Goal: Check status

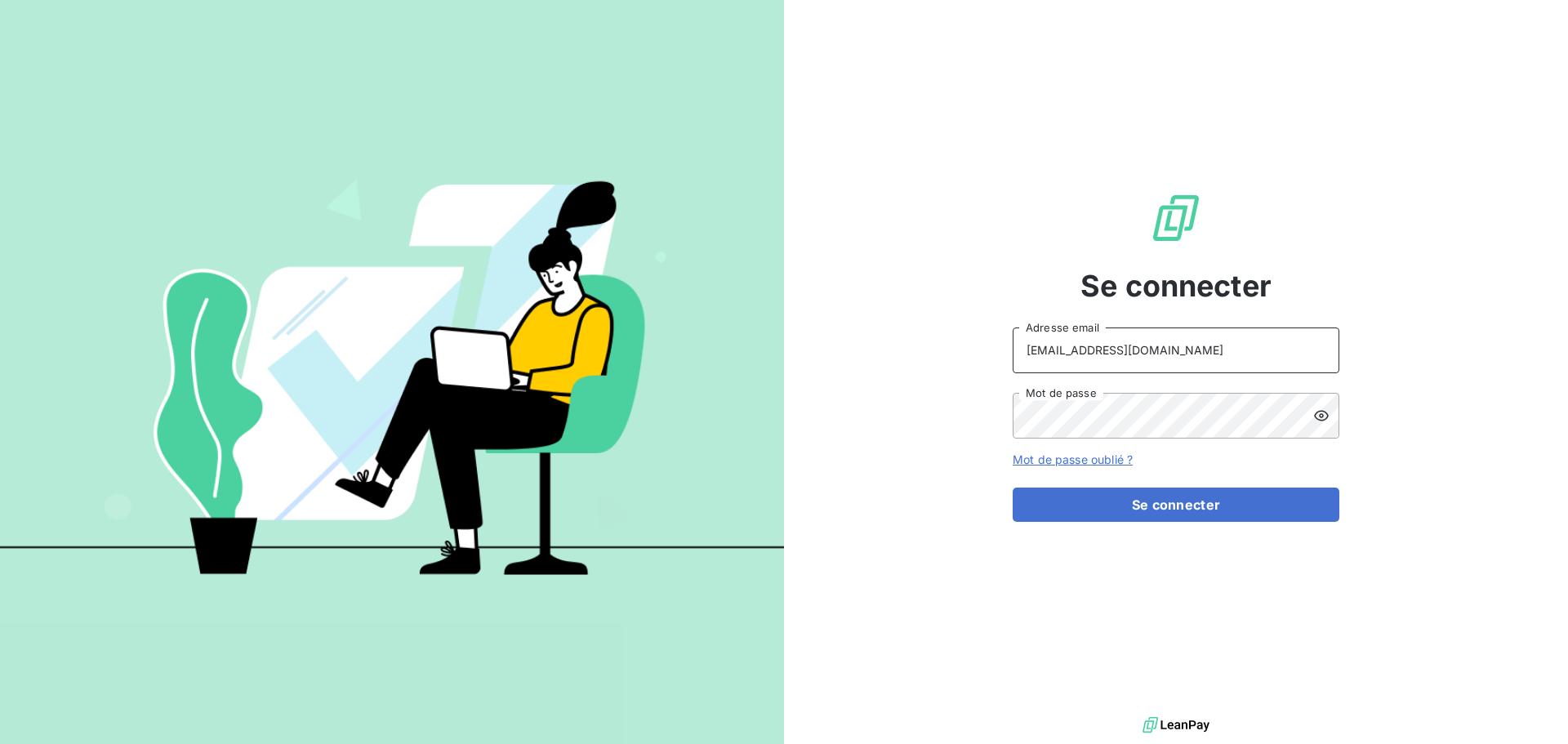
drag, startPoint x: 1174, startPoint y: 355, endPoint x: 1170, endPoint y: 365, distance: 10.8
click at [1174, 355] on input "[EMAIL_ADDRESS][DOMAIN_NAME]" at bounding box center [1175, 350] width 326 height 46
type input "[EMAIL_ADDRESS][DOMAIN_NAME]"
click at [1191, 512] on button "Se connecter" at bounding box center [1175, 504] width 326 height 34
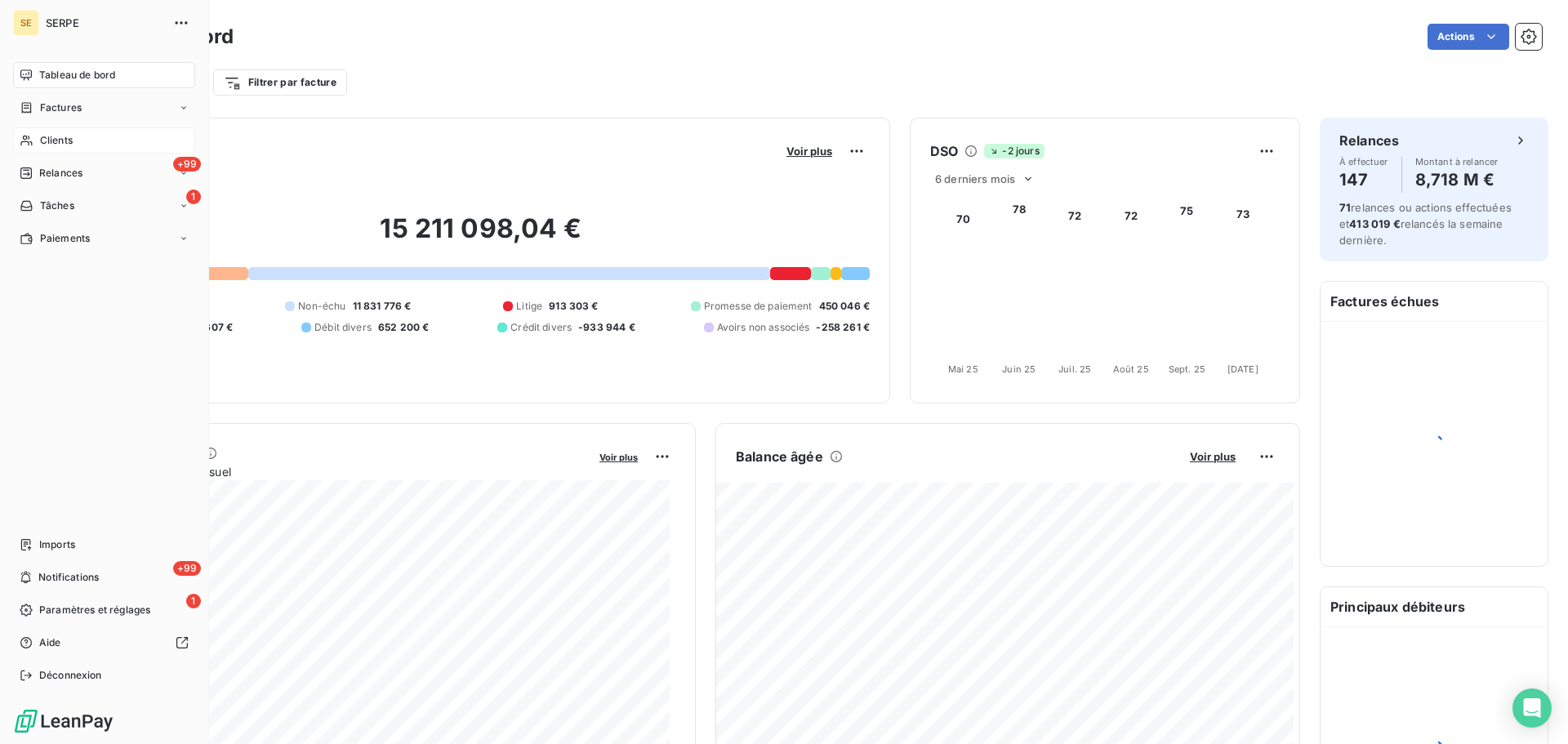
click at [37, 148] on div "Clients" at bounding box center [105, 140] width 182 height 26
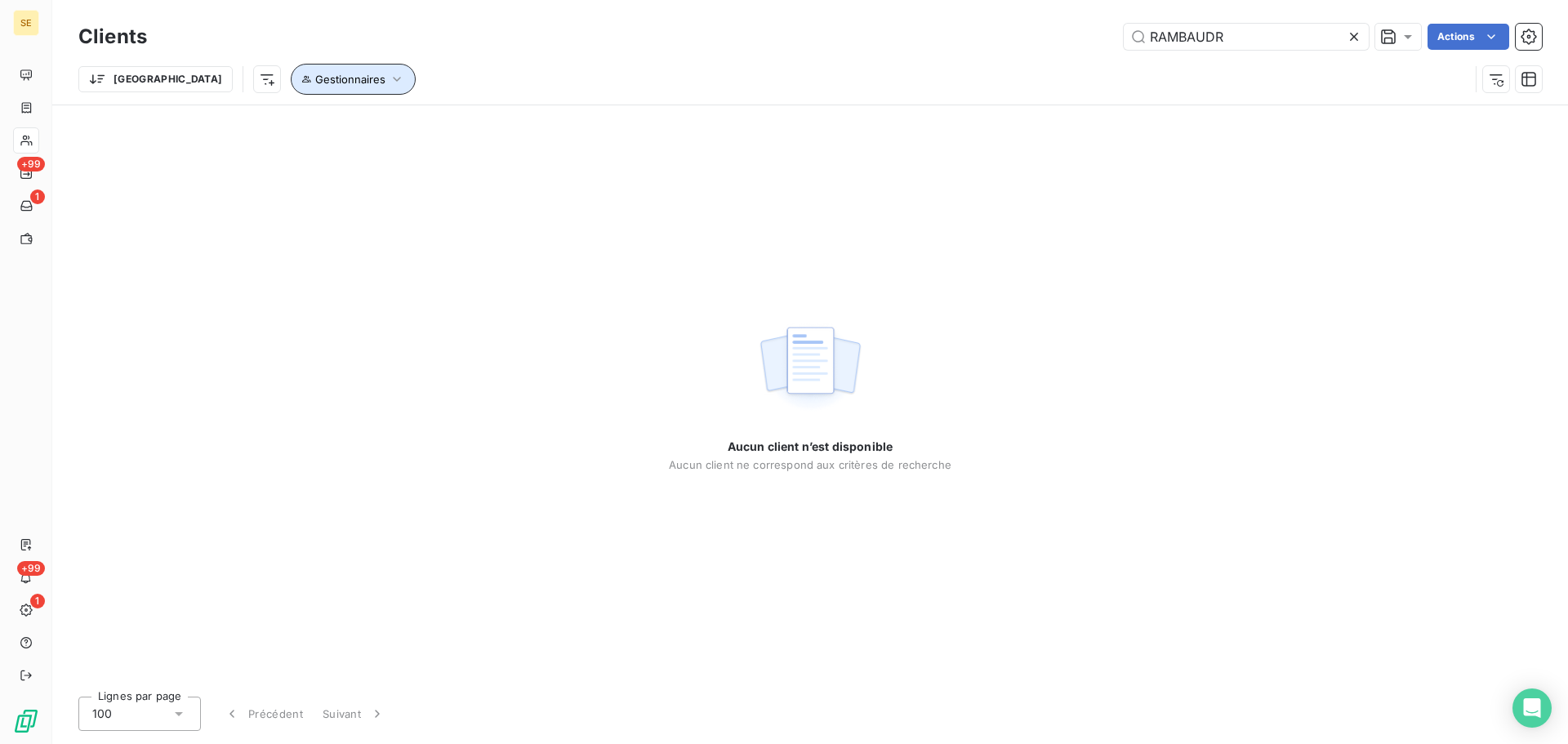
click at [315, 80] on span "Gestionnaires" at bounding box center [350, 79] width 71 height 13
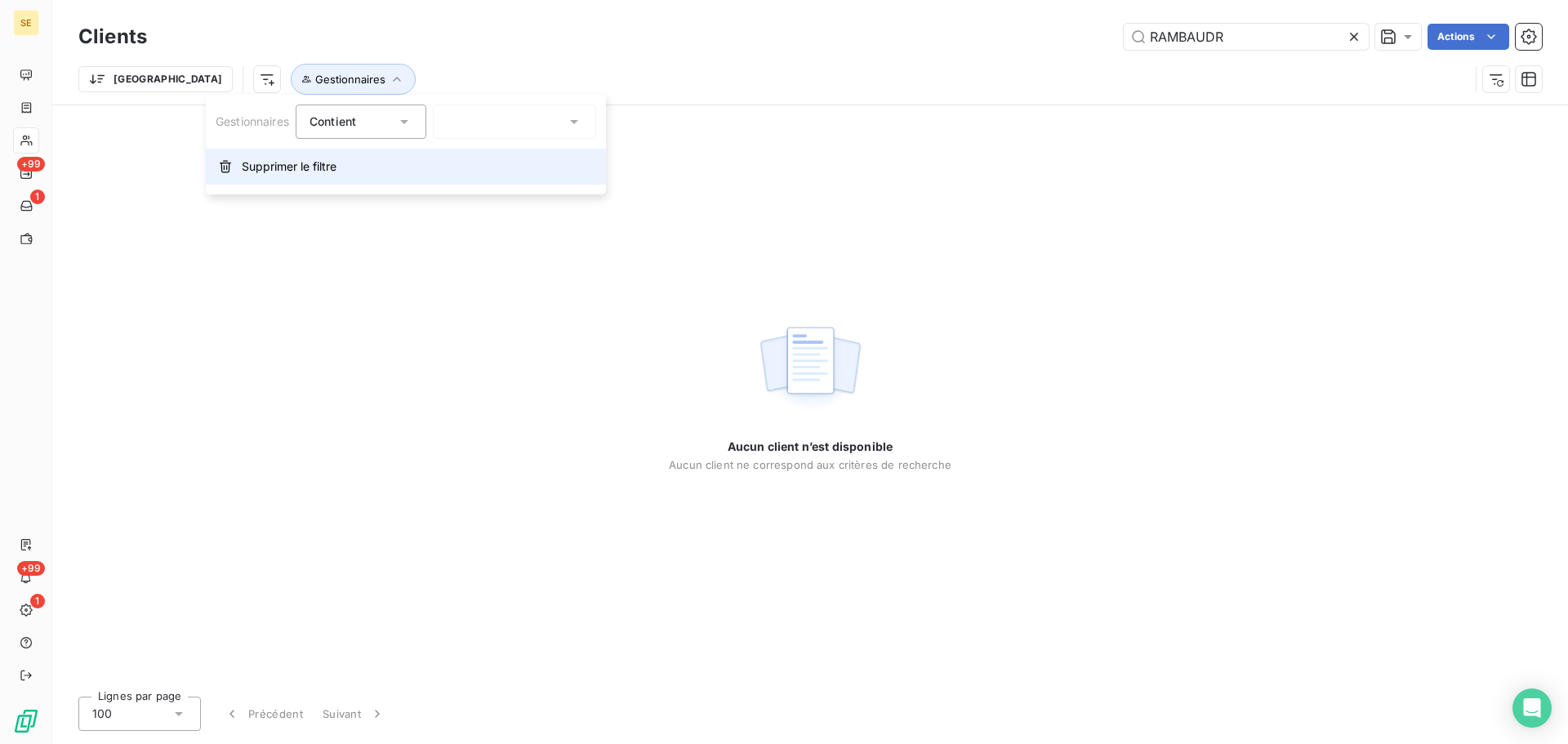
click at [284, 173] on span "Supprimer le filtre" at bounding box center [289, 166] width 95 height 16
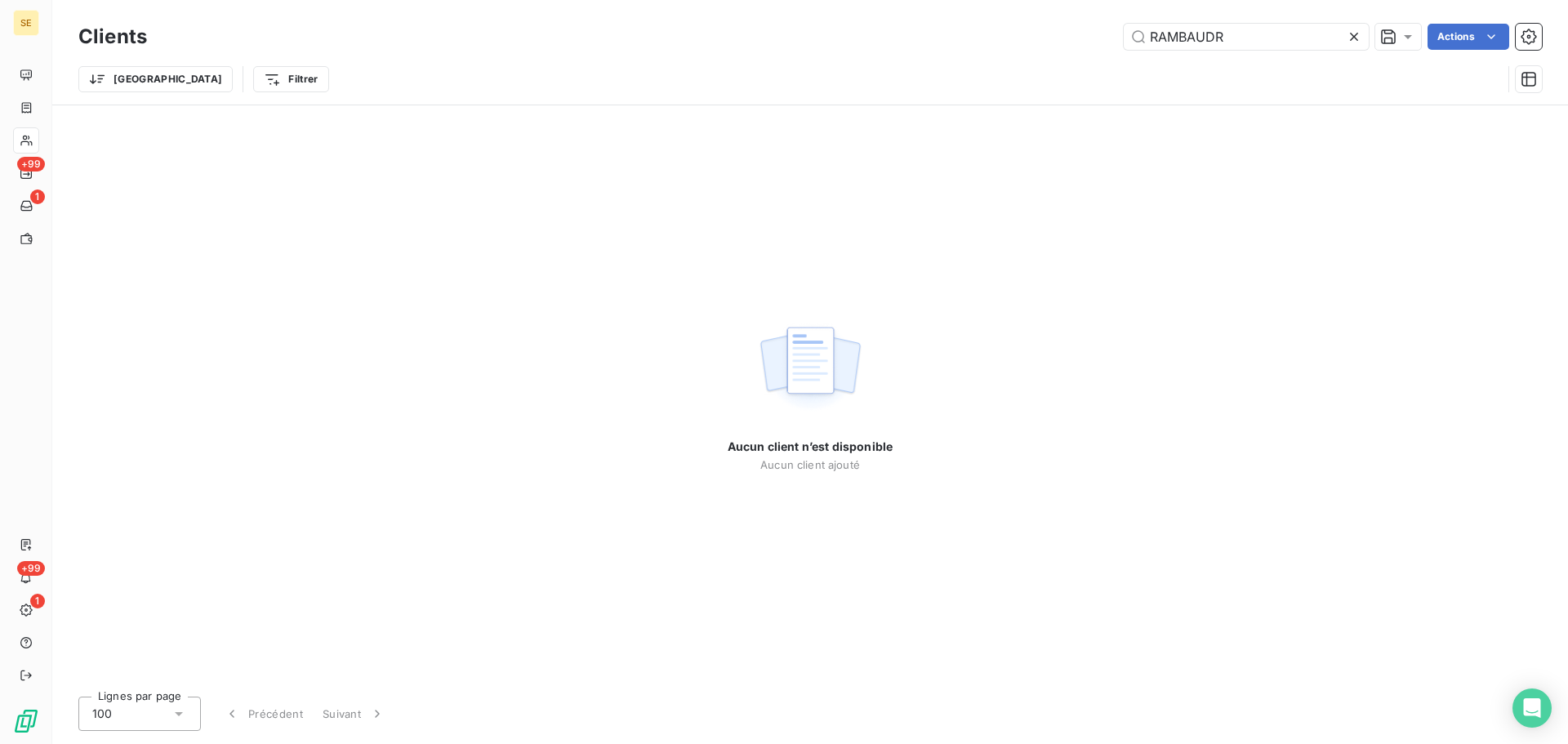
click at [523, 57] on div "Trier Filtrer" at bounding box center [810, 79] width 1463 height 51
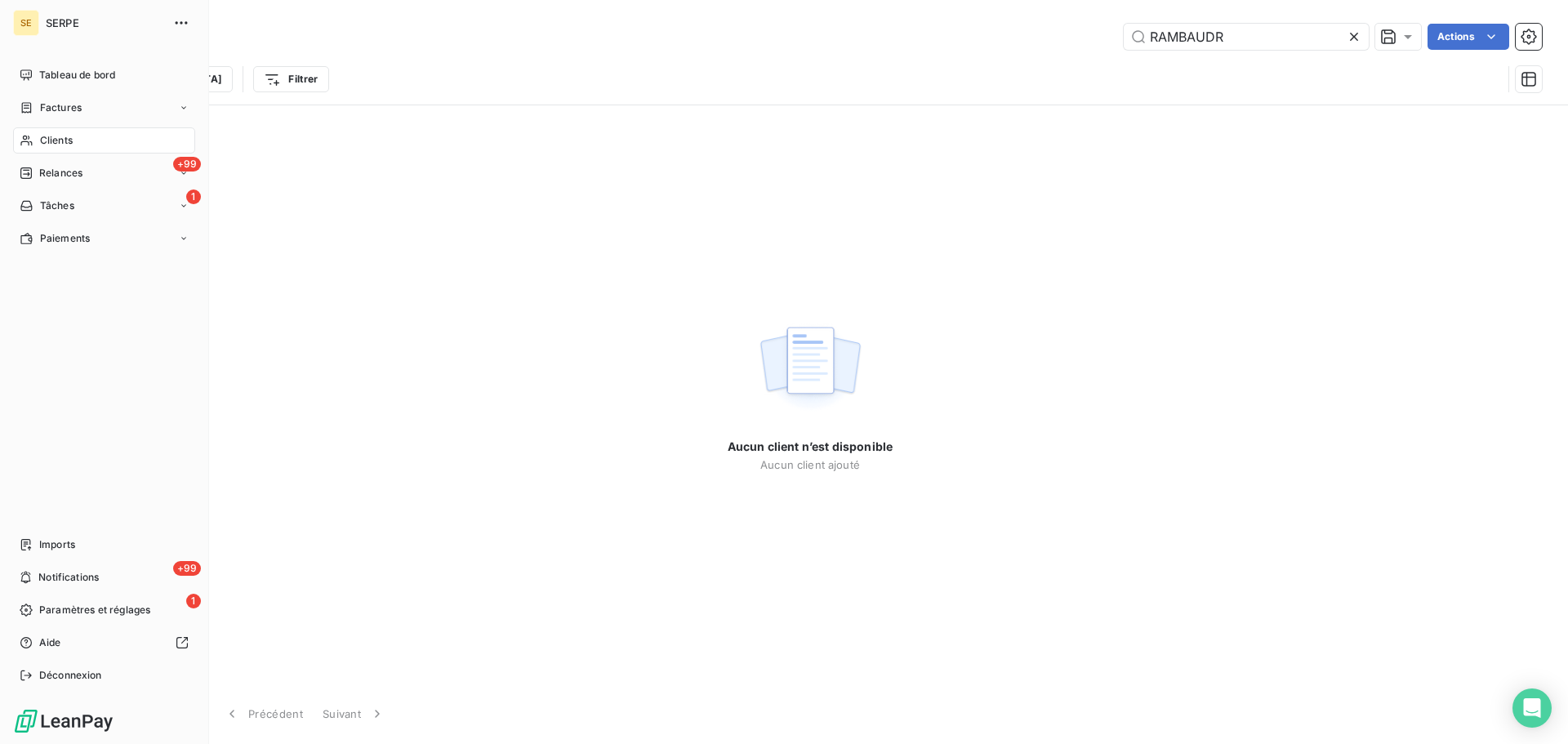
click at [26, 135] on icon at bounding box center [27, 140] width 14 height 13
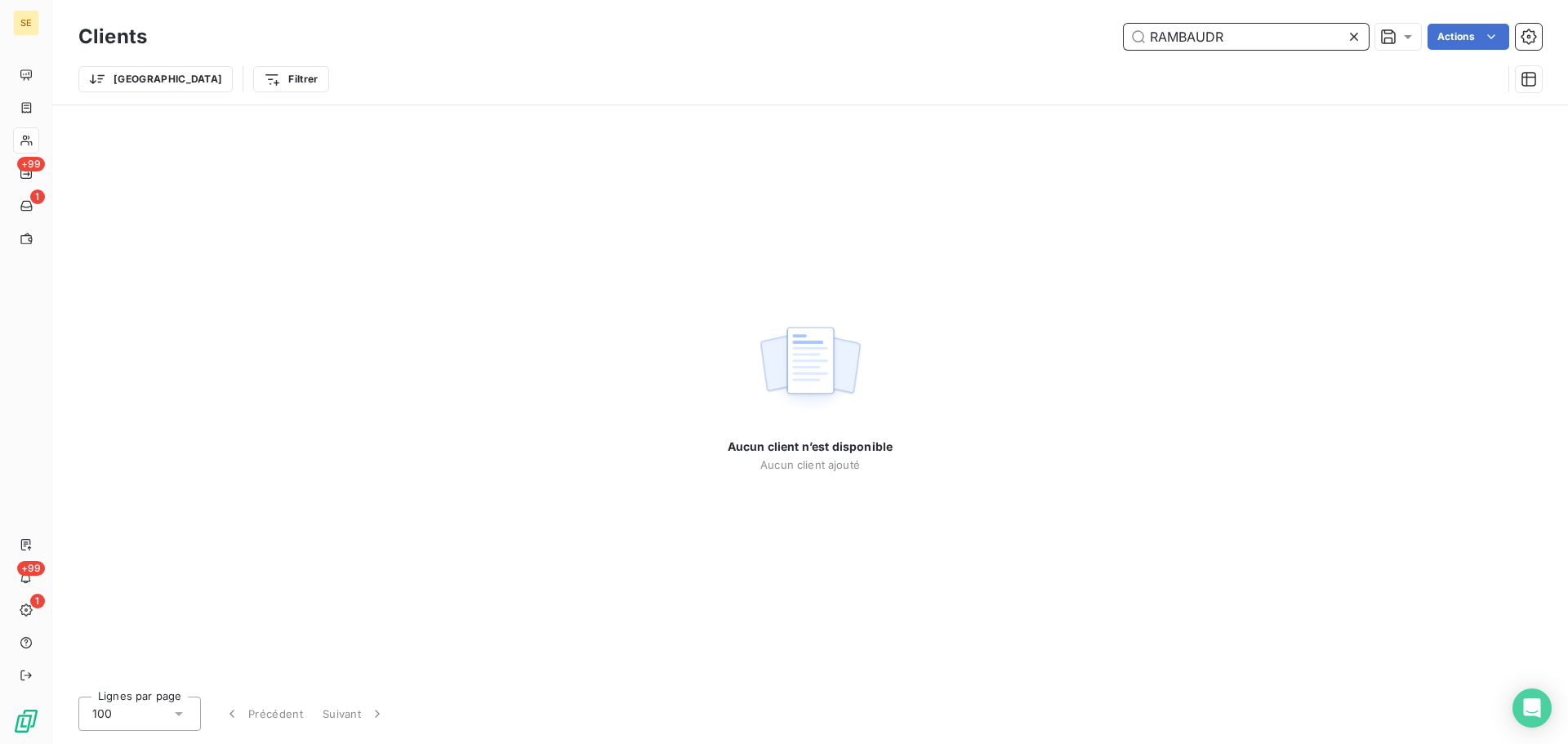
click at [1226, 33] on input "RAMBAUDR" at bounding box center [1246, 36] width 245 height 26
type input "L"
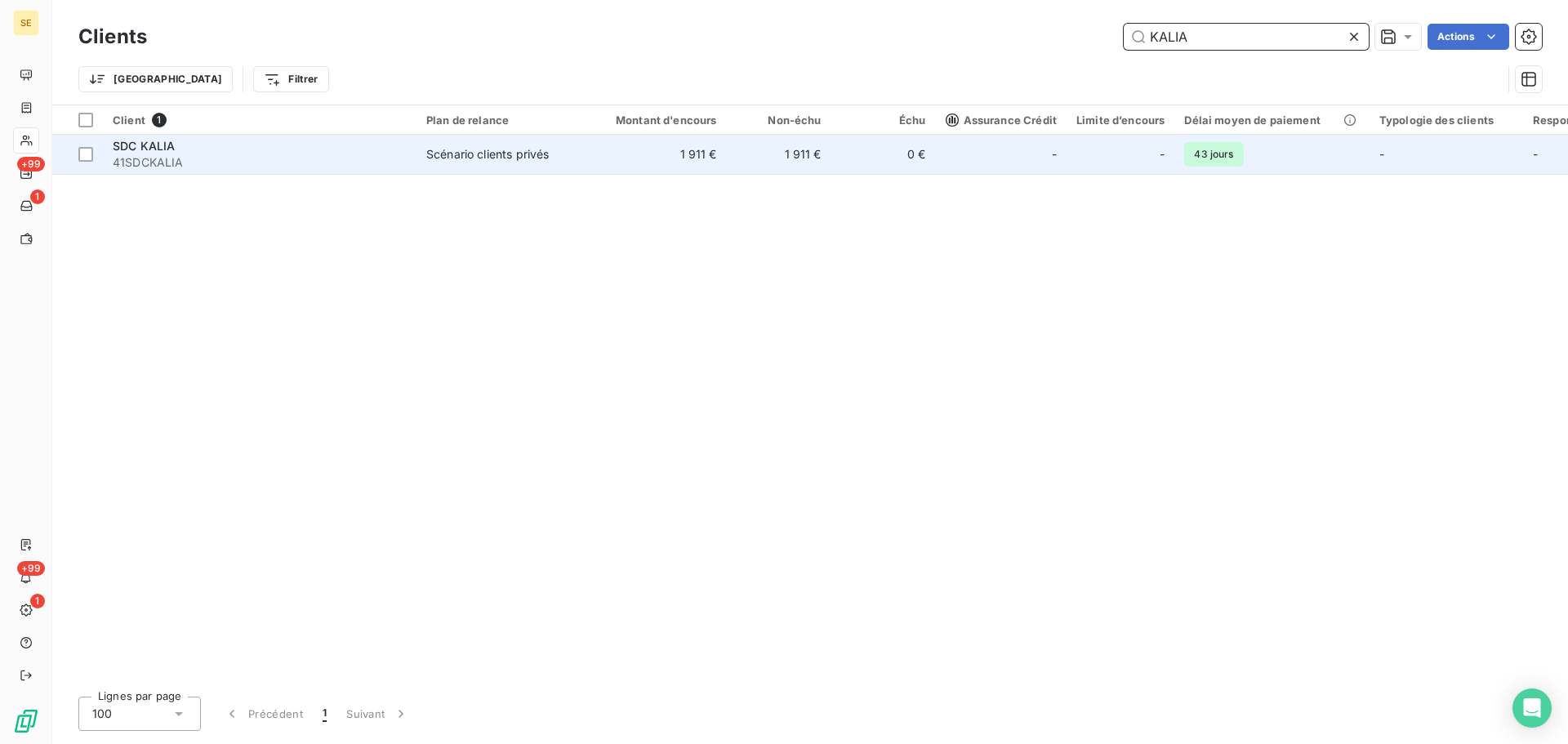
type input "KALIA"
click at [633, 156] on td "1 911 €" at bounding box center [657, 155] width 140 height 39
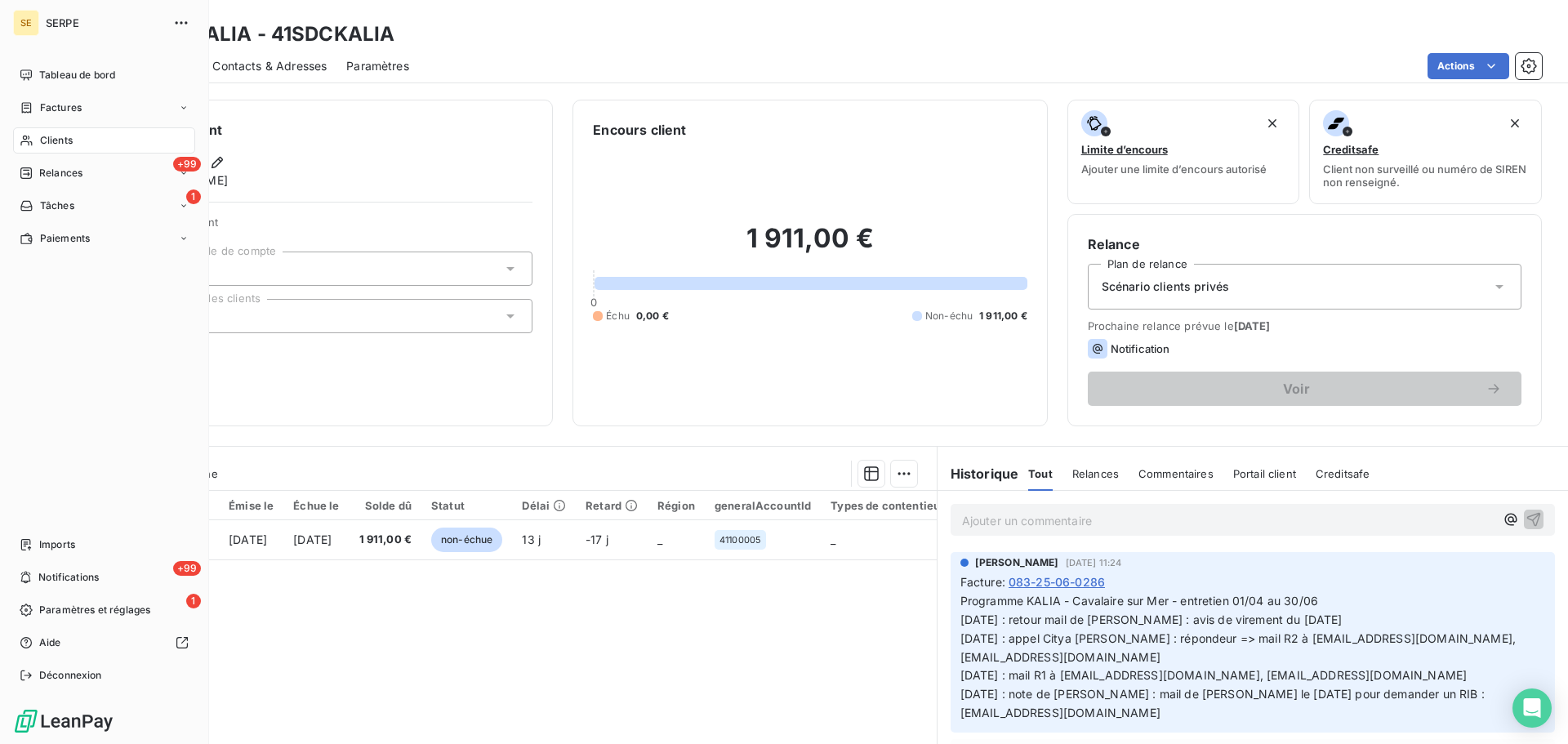
click at [40, 136] on span "Clients" at bounding box center [56, 140] width 33 height 14
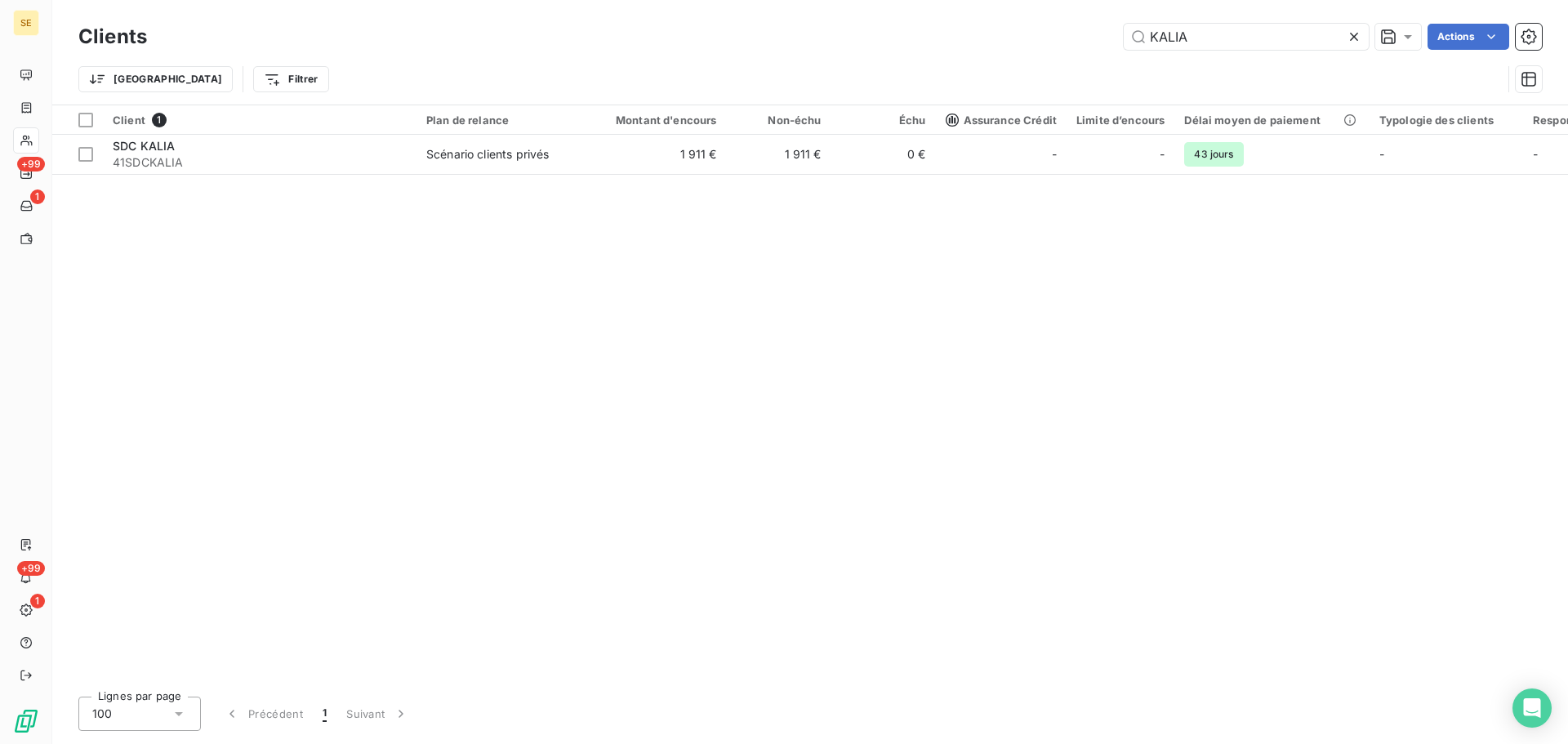
drag, startPoint x: 1233, startPoint y: 34, endPoint x: 1031, endPoint y: 26, distance: 202.2
click at [1081, 26] on div "KALIA Actions" at bounding box center [854, 36] width 1376 height 26
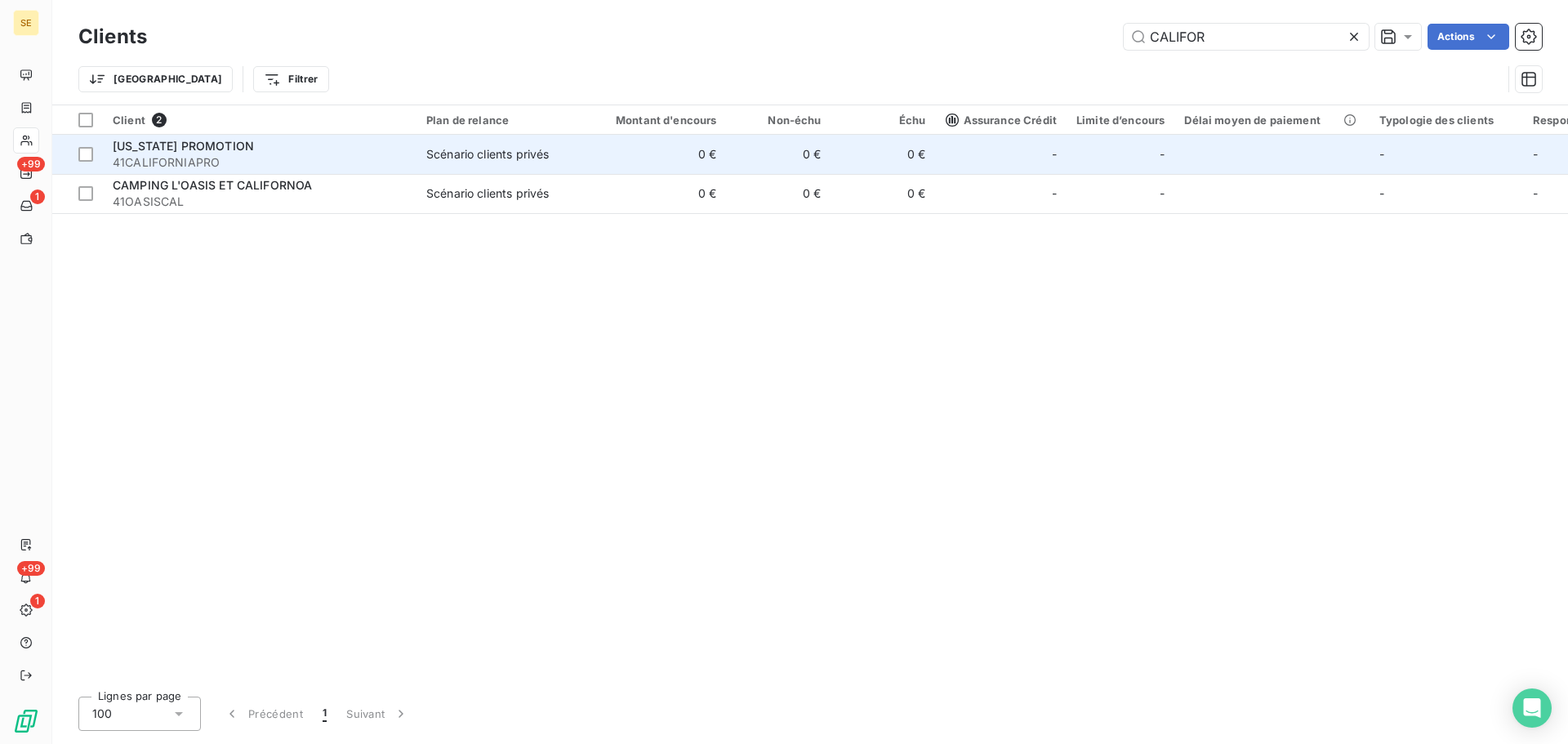
type input "CALIFOR"
click at [531, 153] on div "Scénario clients privés" at bounding box center [487, 154] width 123 height 16
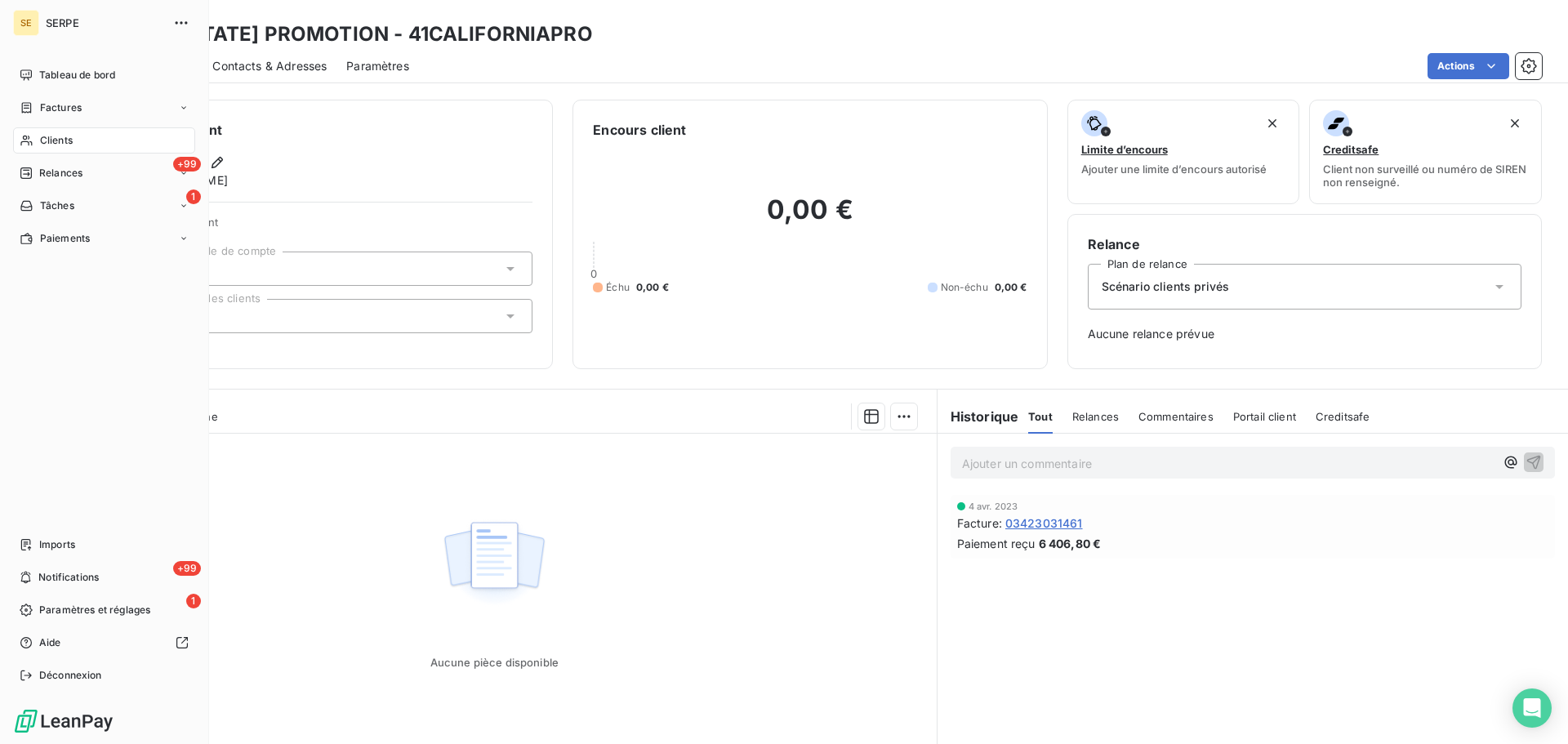
click at [45, 142] on span "Clients" at bounding box center [56, 140] width 33 height 14
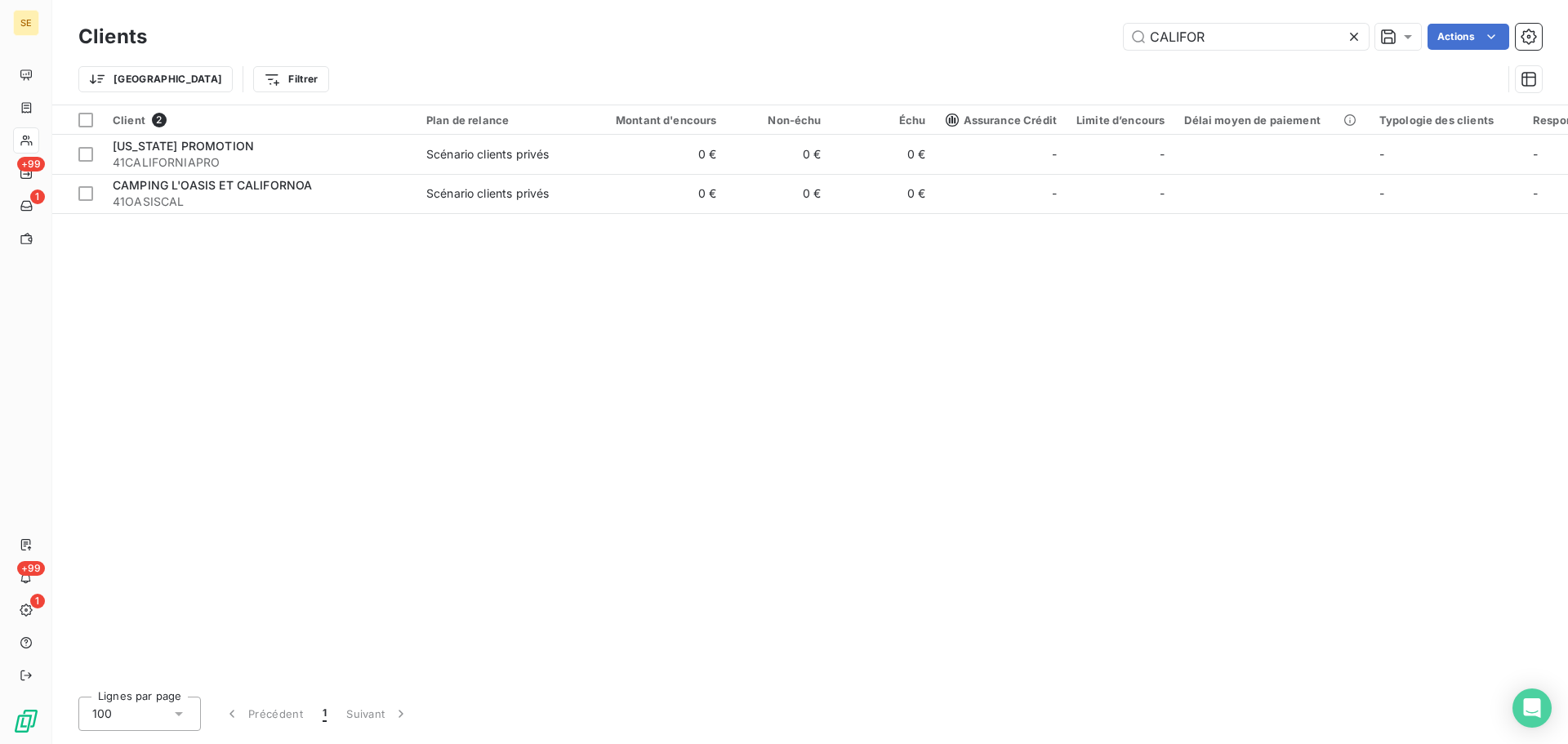
drag, startPoint x: 1240, startPoint y: 38, endPoint x: 975, endPoint y: 25, distance: 265.3
click at [991, 25] on div "CALIFOR Actions" at bounding box center [854, 36] width 1376 height 26
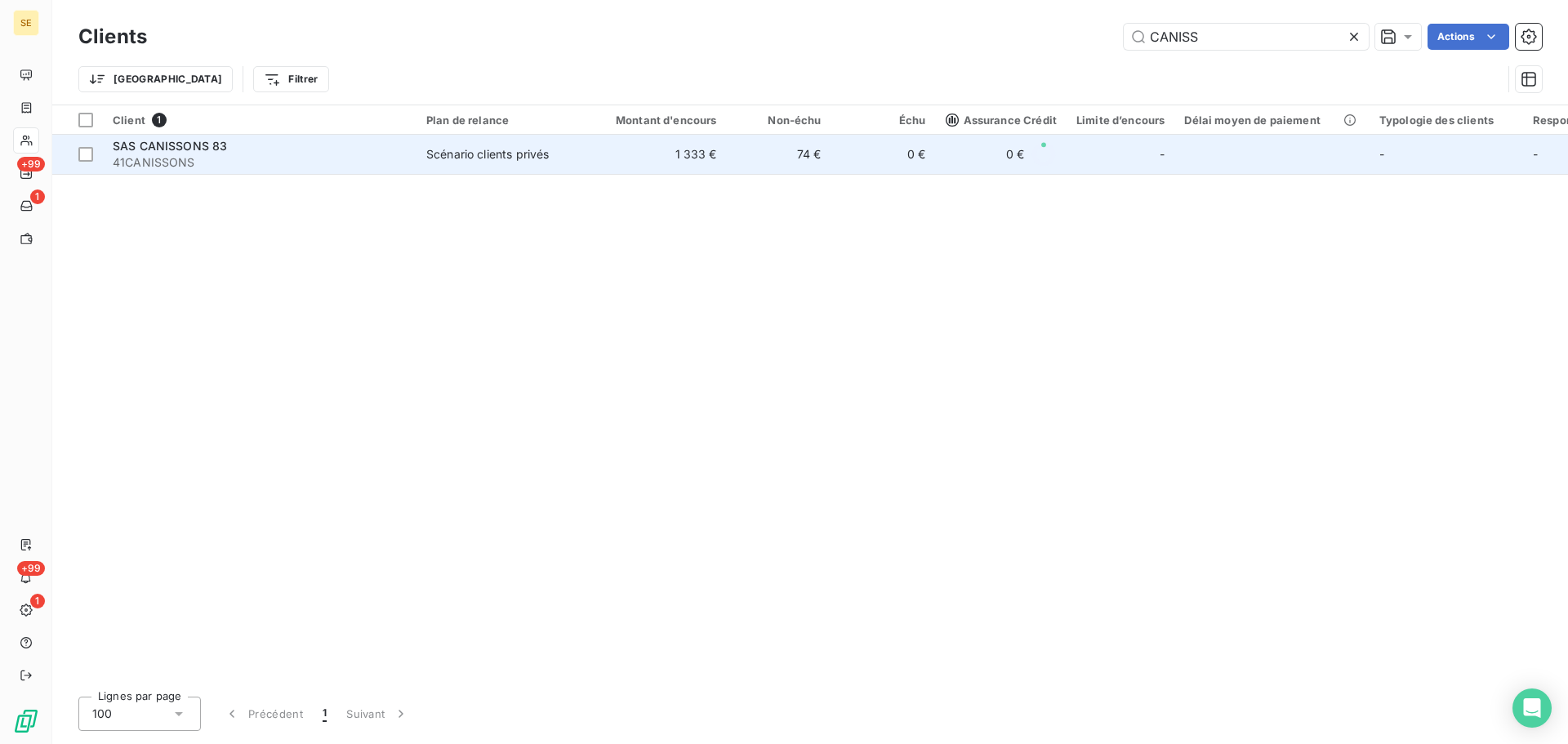
type input "CANISS"
click at [876, 155] on td "0 €" at bounding box center [883, 155] width 105 height 39
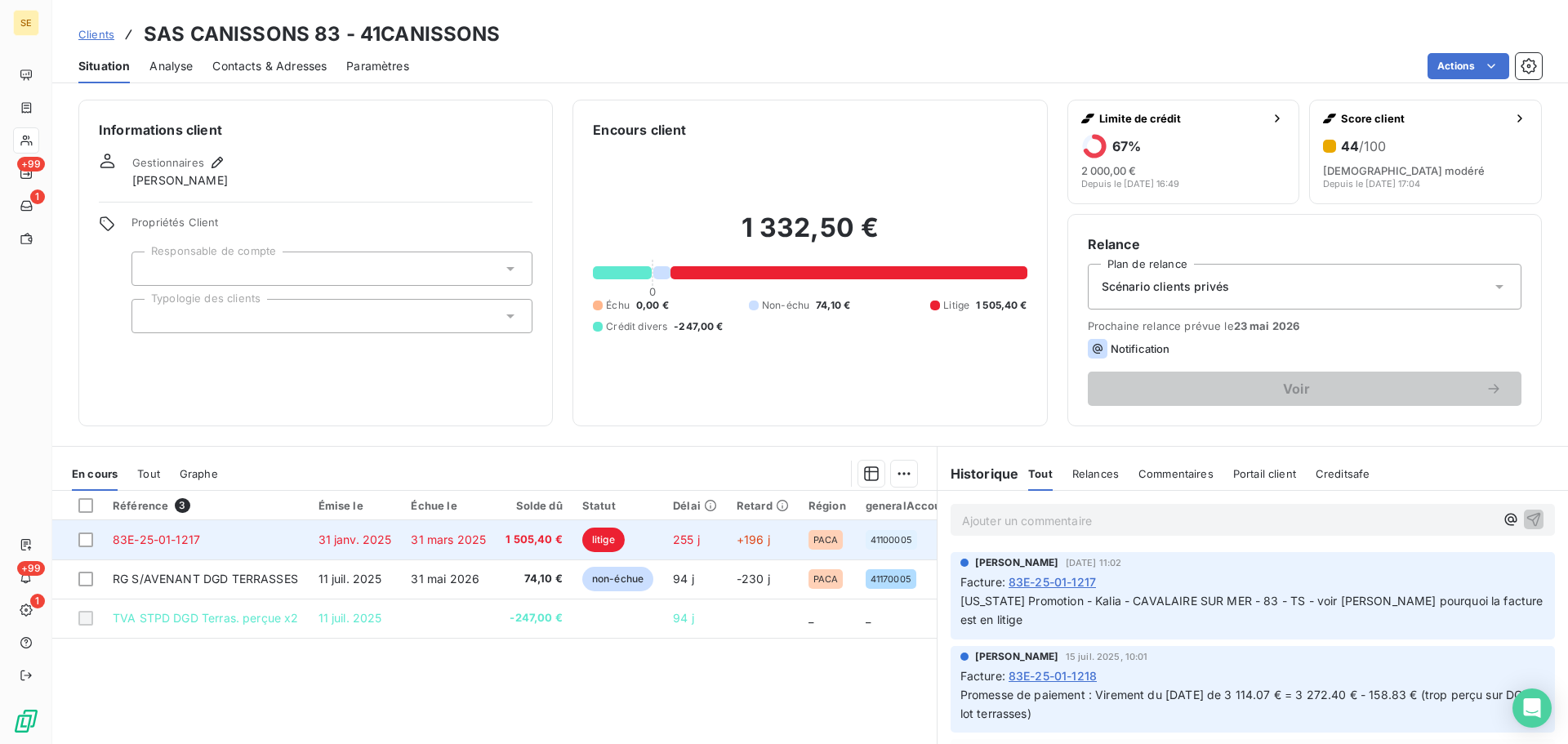
click at [691, 545] on span "255 j" at bounding box center [686, 539] width 27 height 14
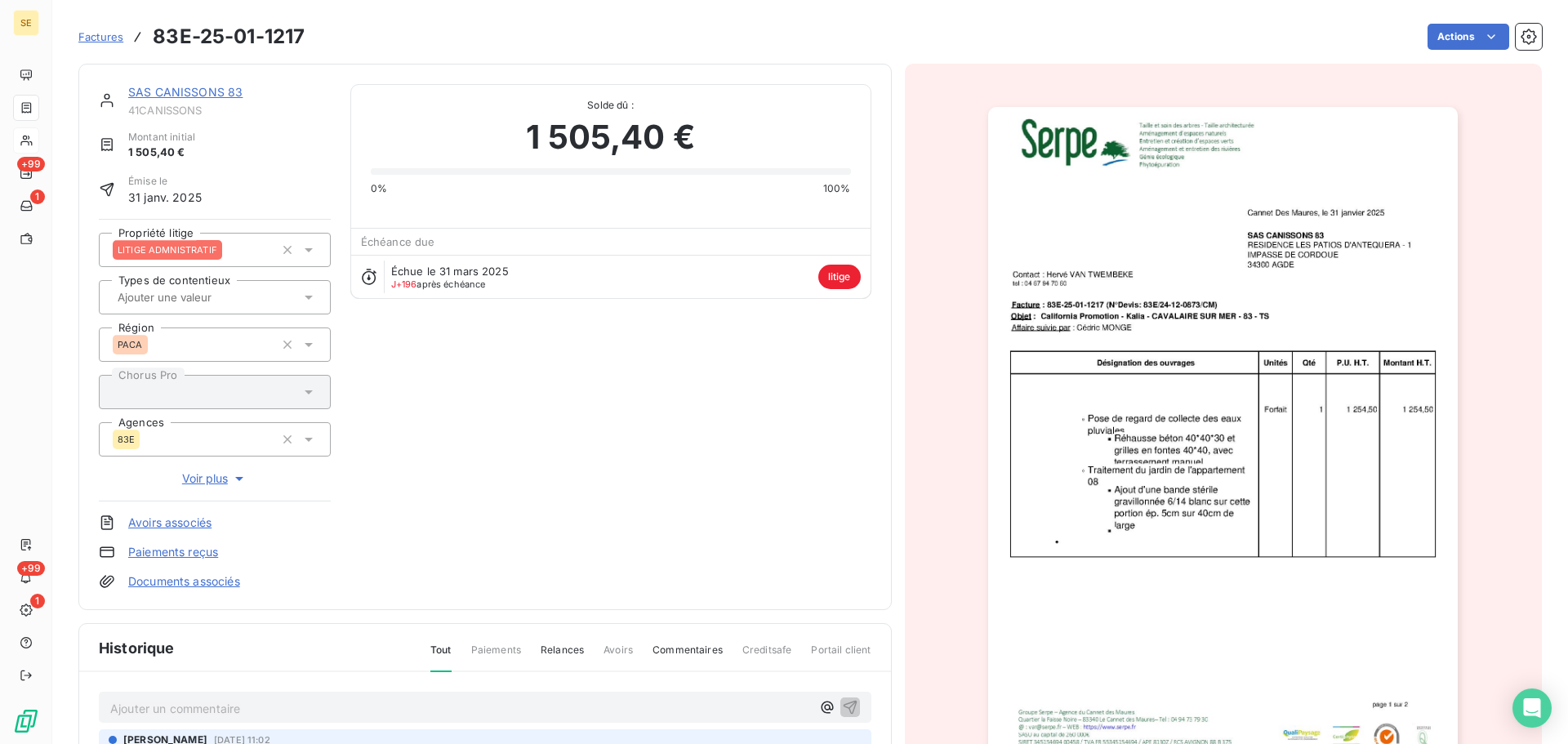
click at [1150, 378] on img "button" at bounding box center [1223, 439] width 470 height 664
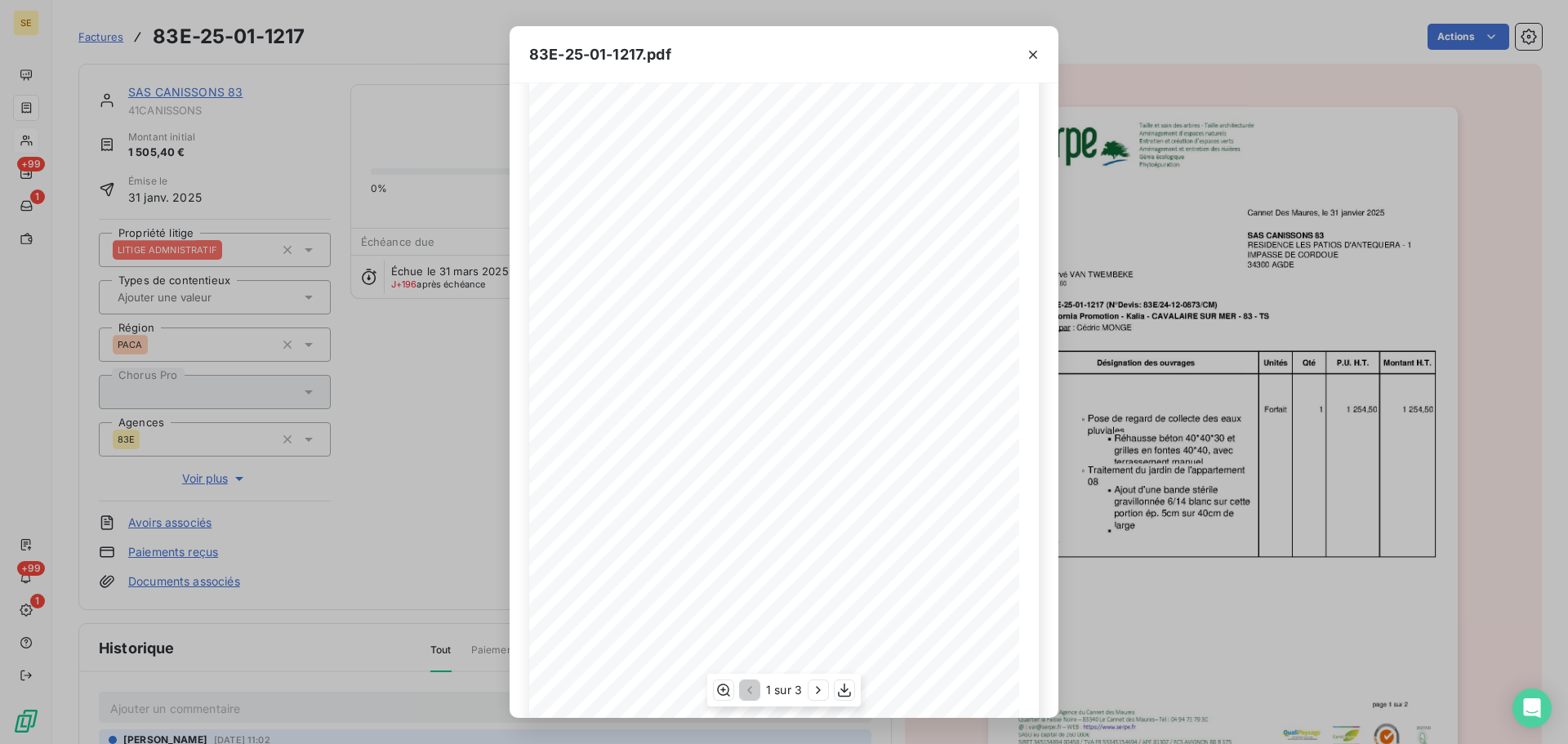
scroll to position [97, 0]
click at [816, 690] on icon "button" at bounding box center [818, 689] width 16 height 16
click at [821, 681] on icon "button" at bounding box center [820, 689] width 16 height 16
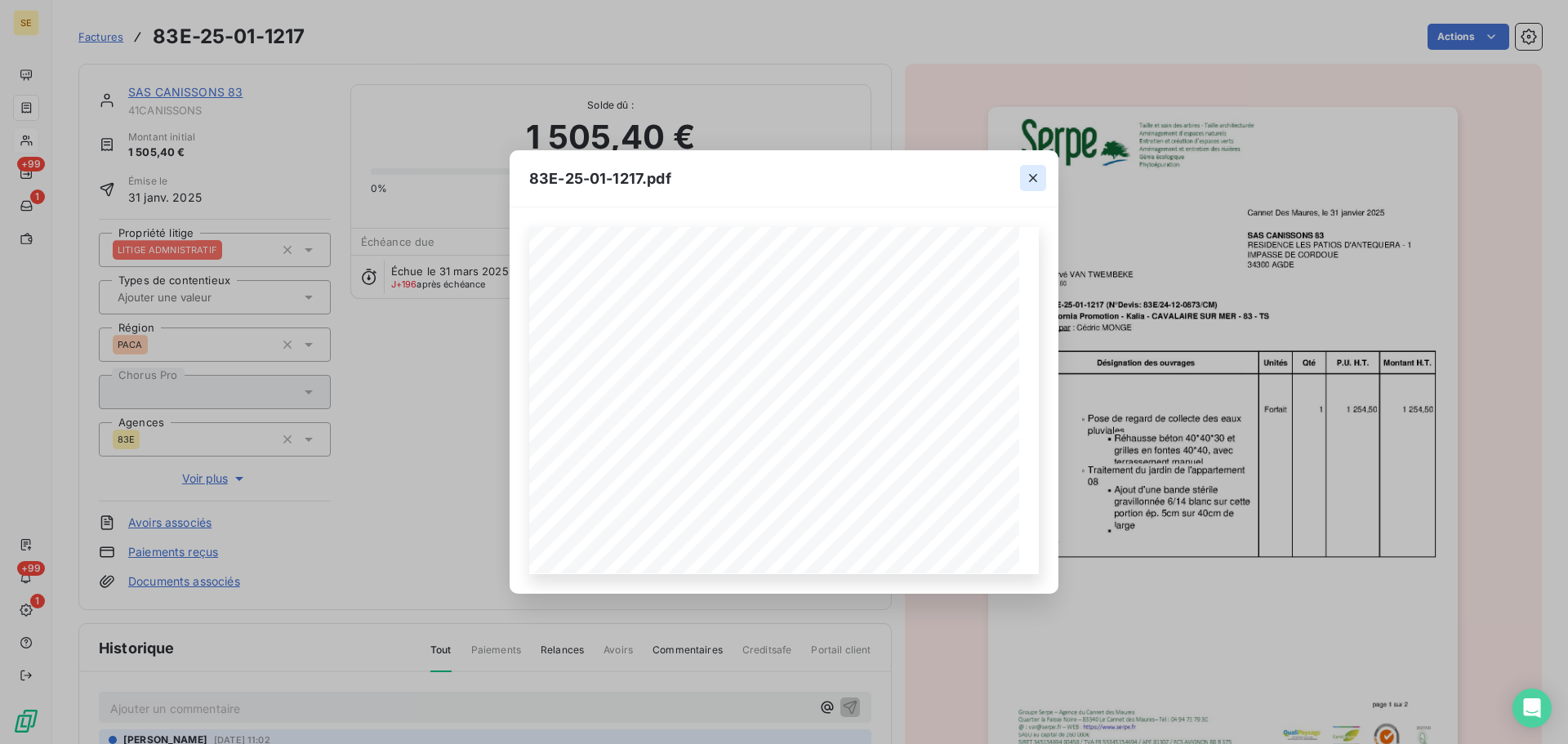
click at [1033, 173] on icon "button" at bounding box center [1033, 178] width 16 height 16
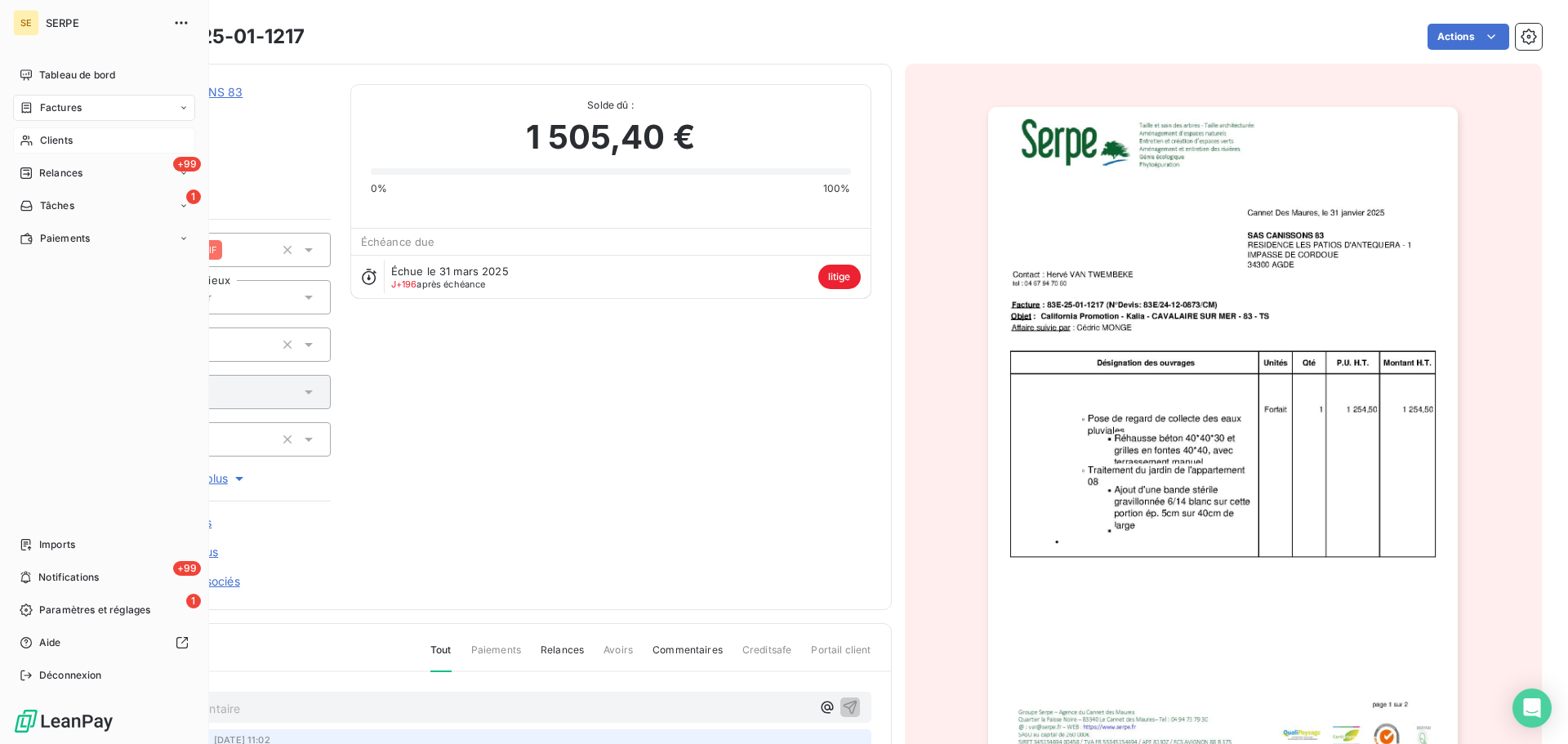
click at [75, 137] on div "Clients" at bounding box center [105, 140] width 182 height 26
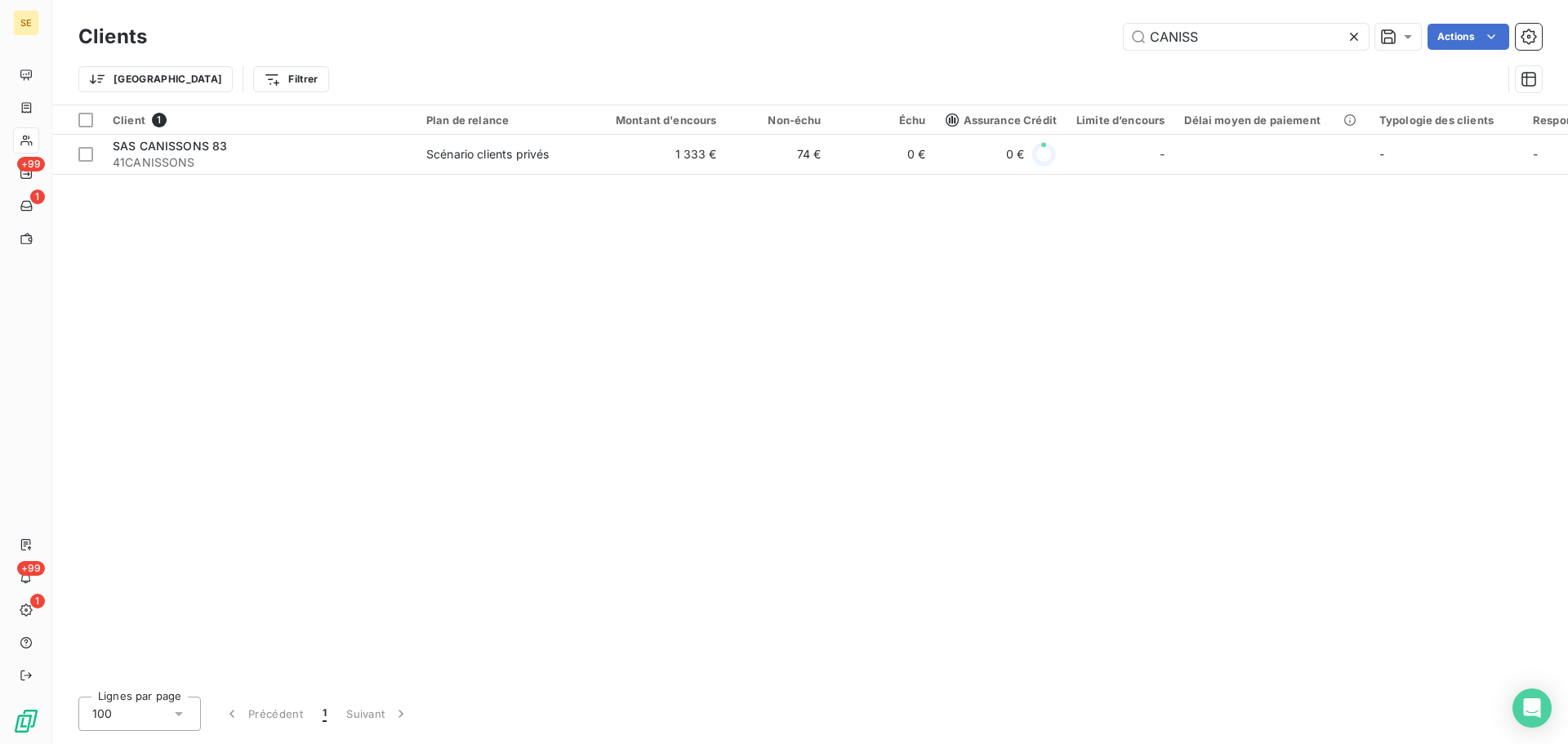
drag, startPoint x: 1261, startPoint y: 33, endPoint x: 909, endPoint y: 30, distance: 352.0
click at [927, 32] on div "CANISS Actions" at bounding box center [854, 36] width 1376 height 26
click at [1150, 38] on input "LTEAL" at bounding box center [1246, 36] width 245 height 26
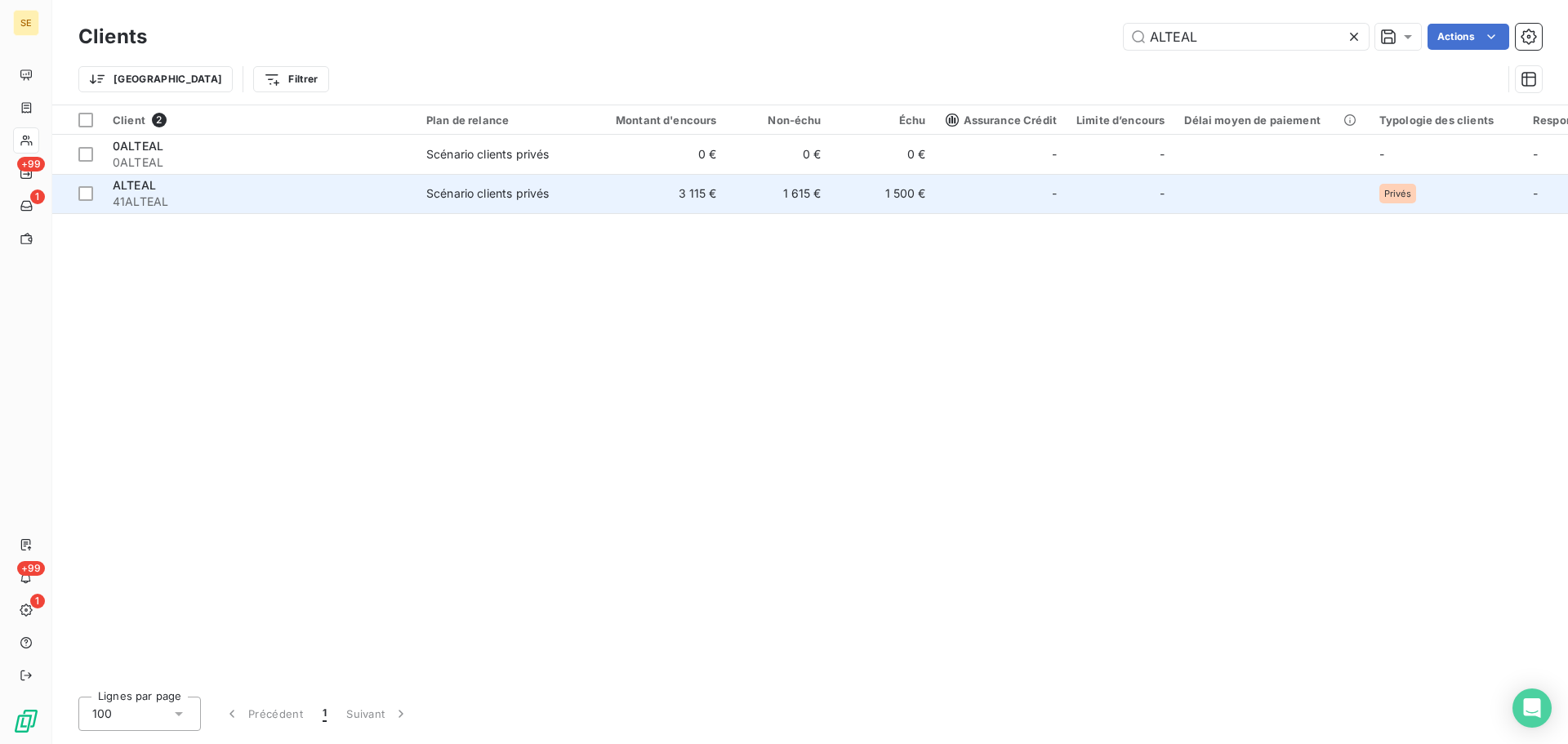
type input "ALTEAL"
click at [838, 202] on td "1 500 €" at bounding box center [883, 193] width 105 height 39
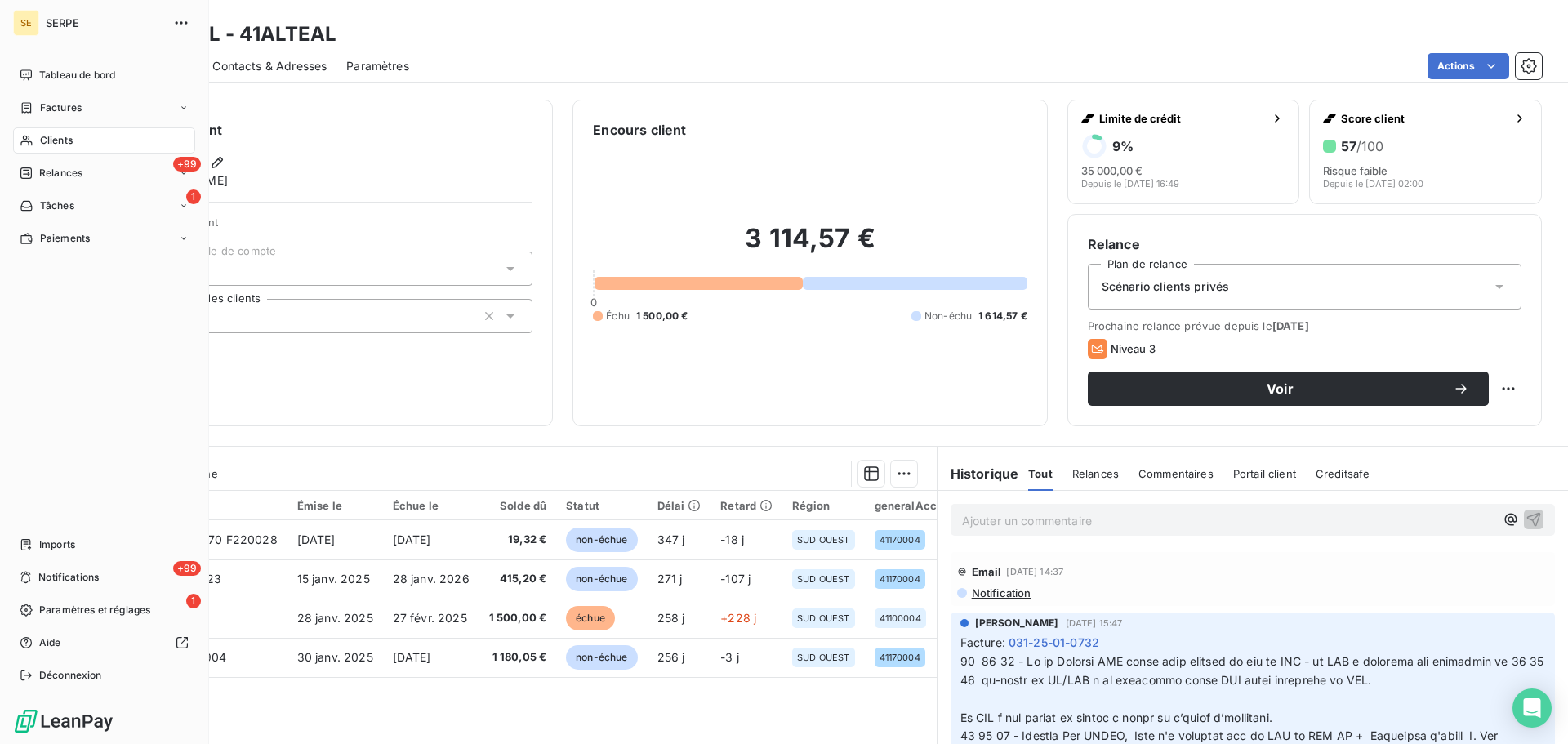
click at [31, 133] on div "Clients" at bounding box center [105, 140] width 182 height 26
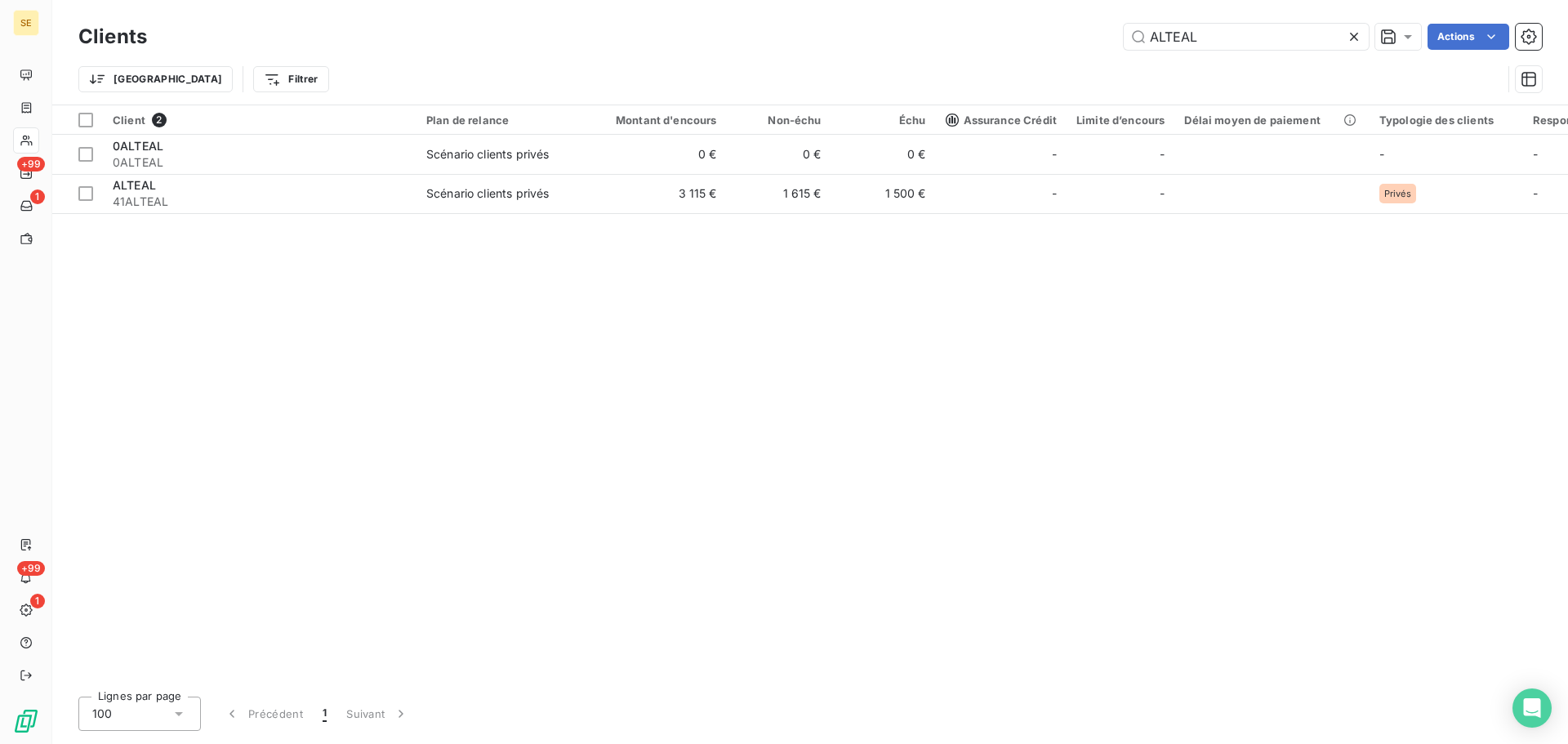
drag, startPoint x: 1225, startPoint y: 36, endPoint x: 940, endPoint y: 43, distance: 285.1
click at [963, 42] on div "ALTEAL Actions" at bounding box center [854, 36] width 1376 height 26
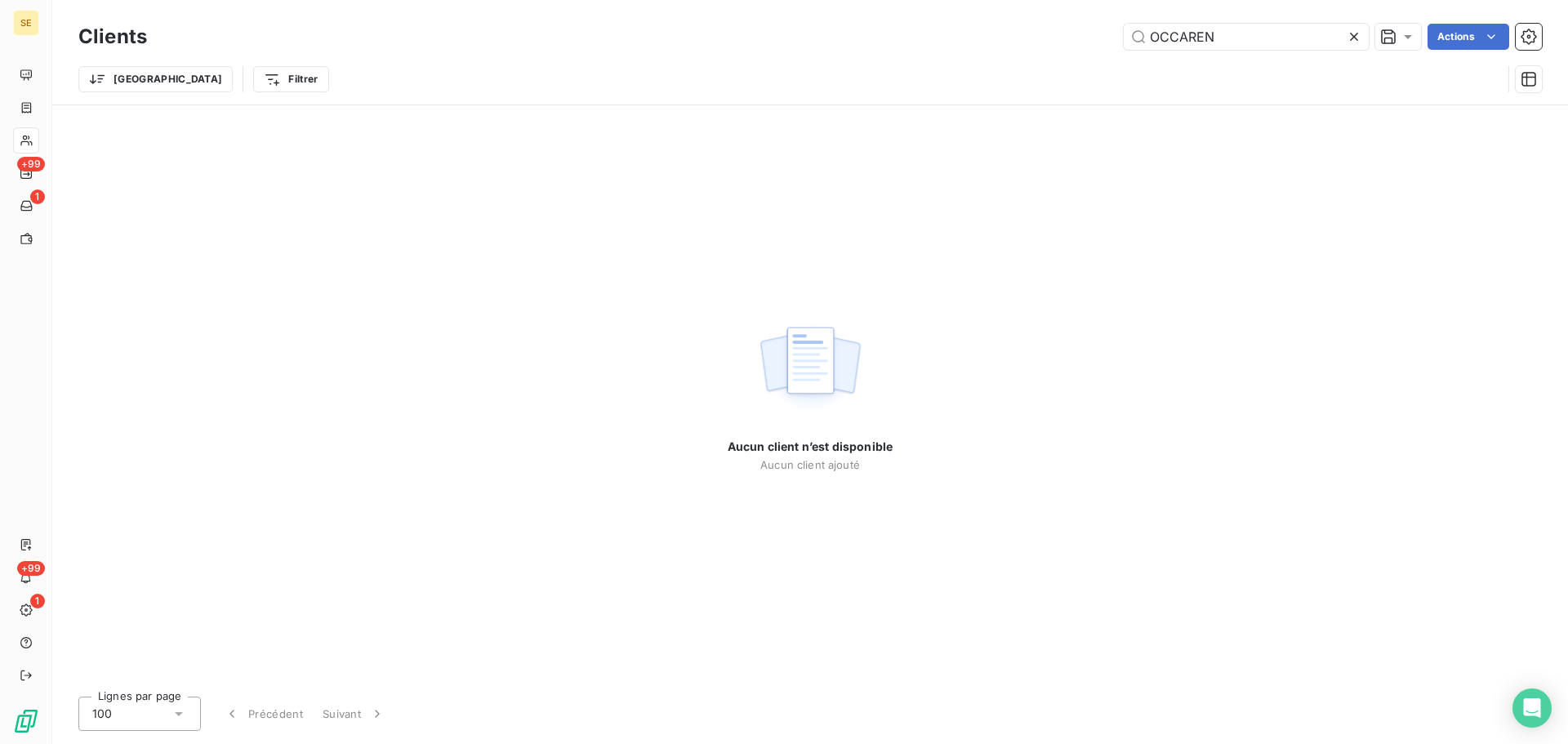
type input "OCCAREN"
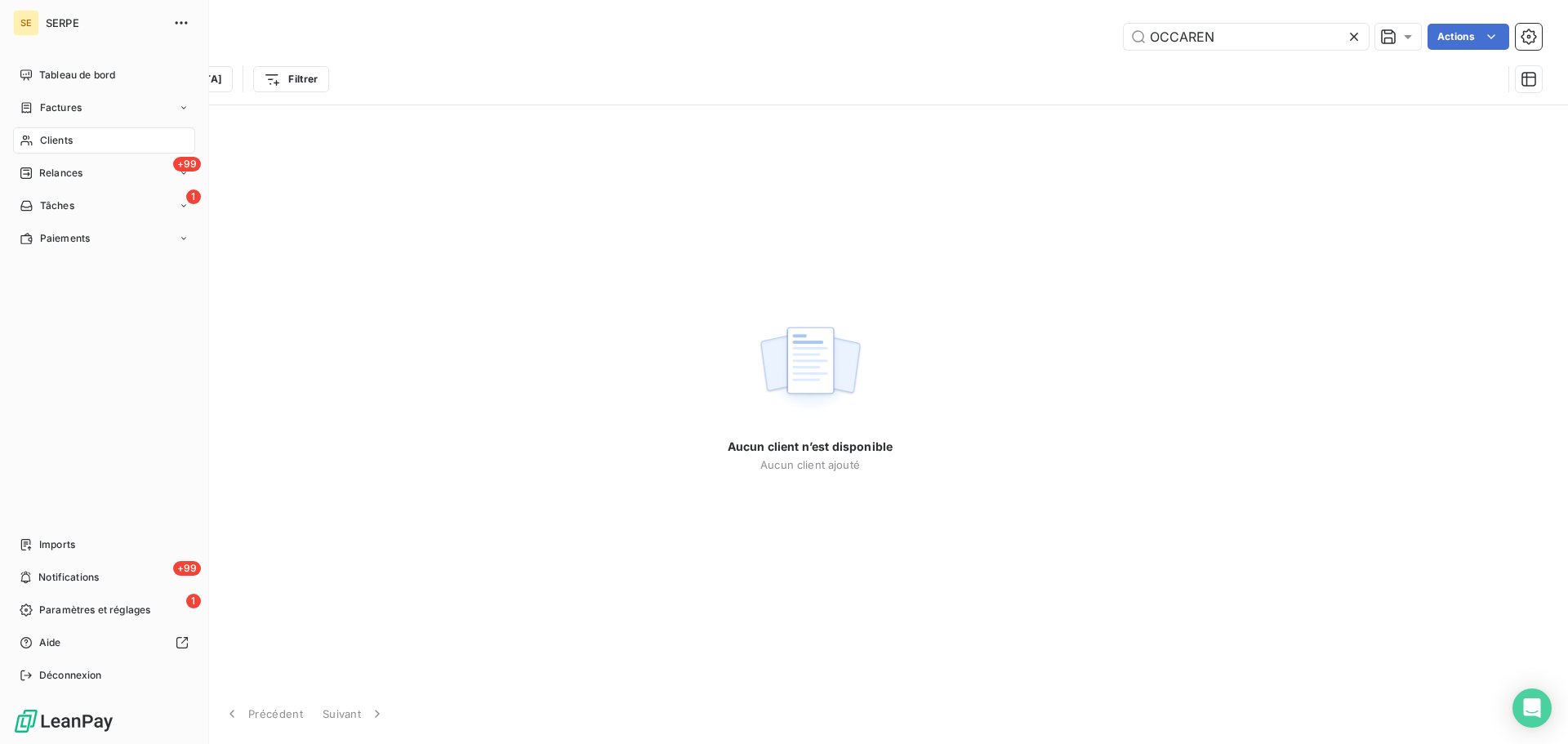
click at [50, 143] on span "Clients" at bounding box center [56, 140] width 33 height 14
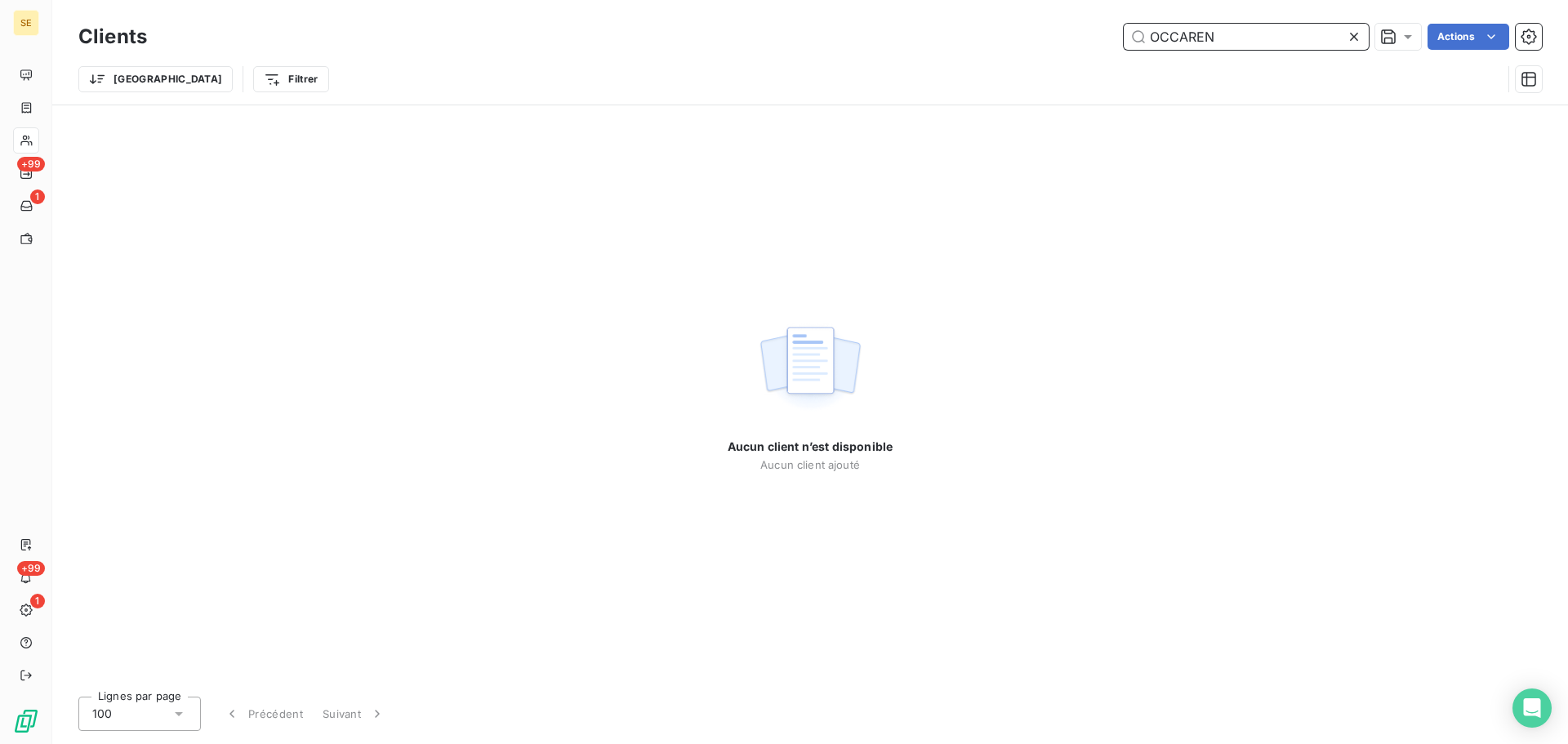
click at [1261, 36] on input "OCCAREN" at bounding box center [1246, 36] width 245 height 26
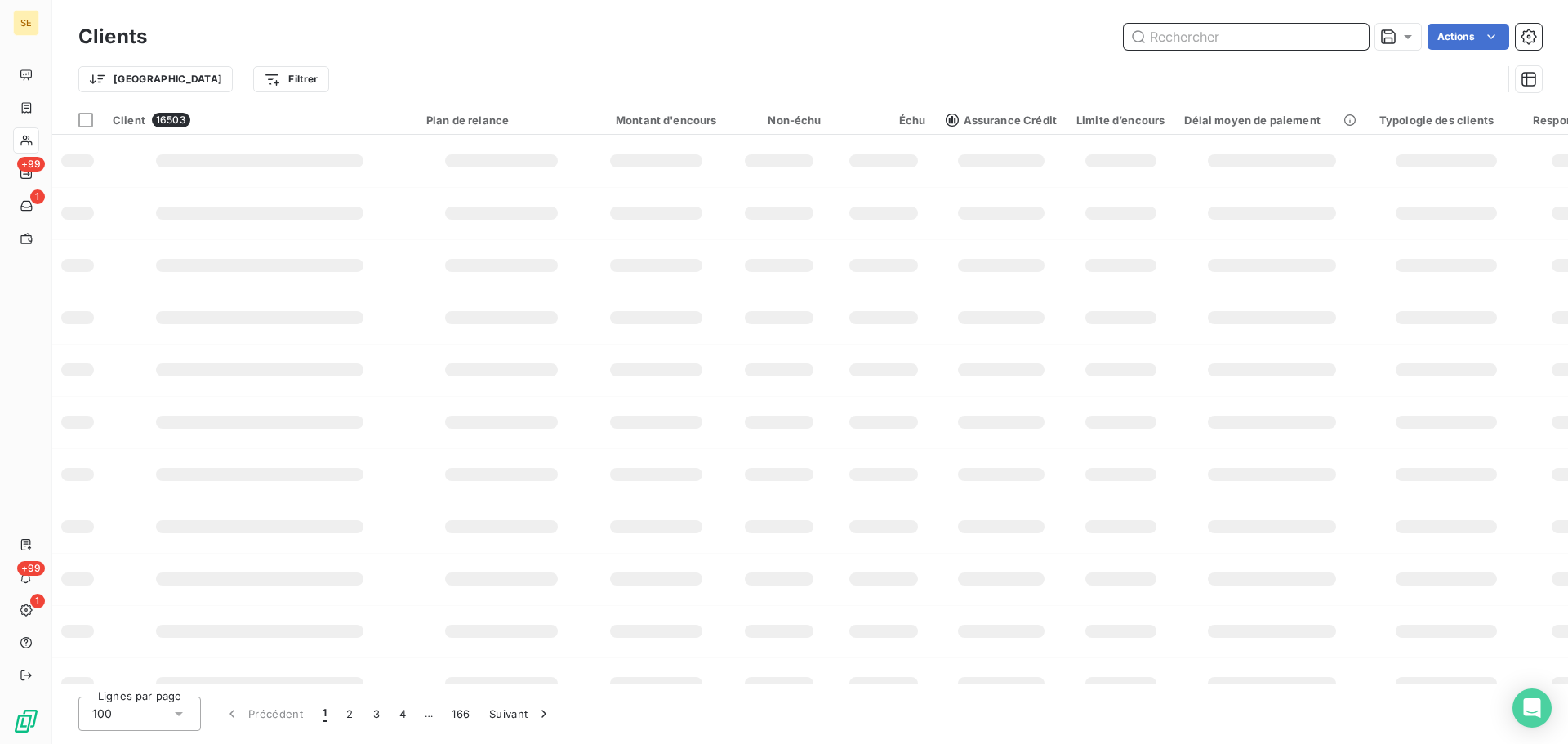
paste input "41RAMBAUDR"
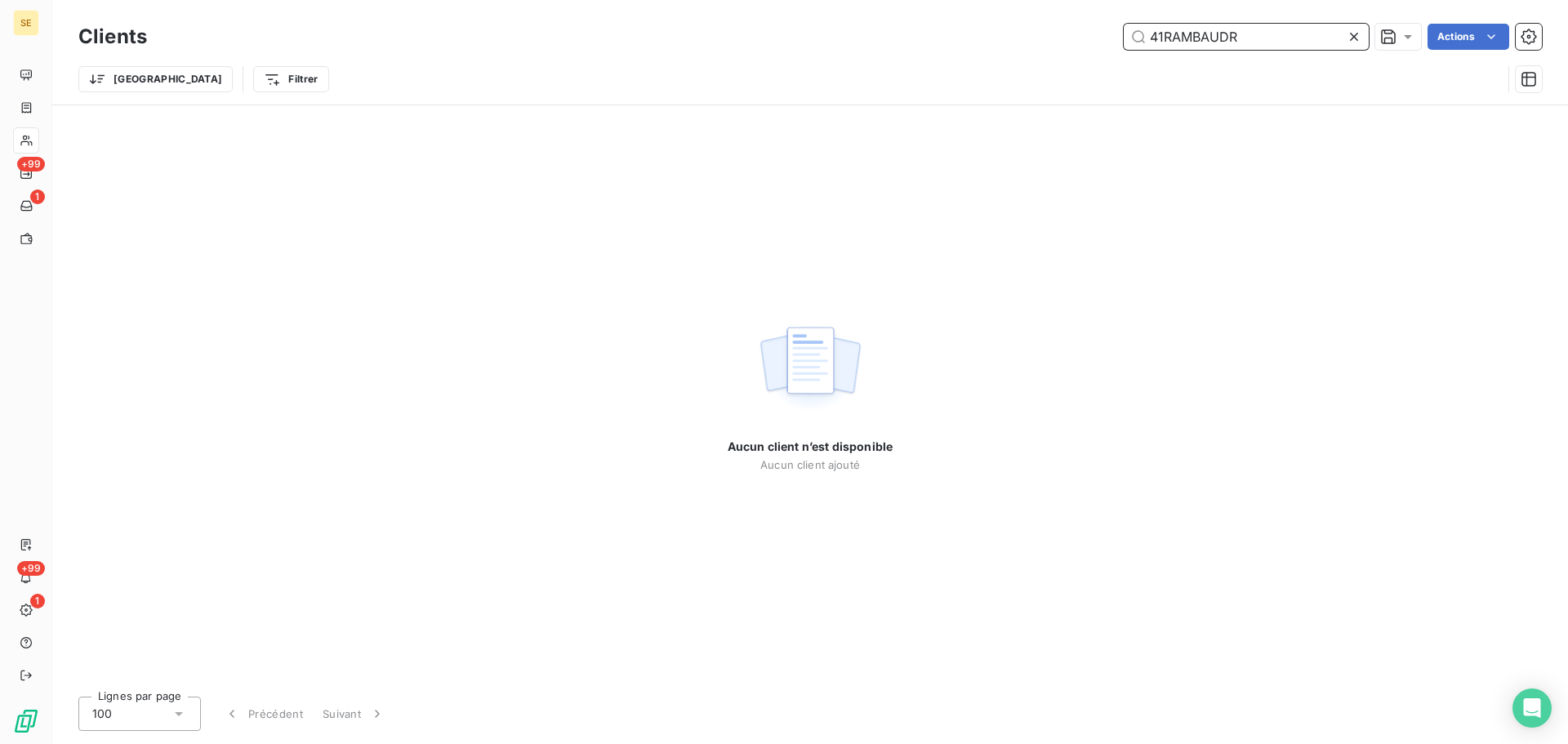
click at [1165, 35] on input "41RAMBAUDR" at bounding box center [1246, 36] width 245 height 26
click at [722, 71] on div "Trier Filtrer" at bounding box center [790, 79] width 1423 height 31
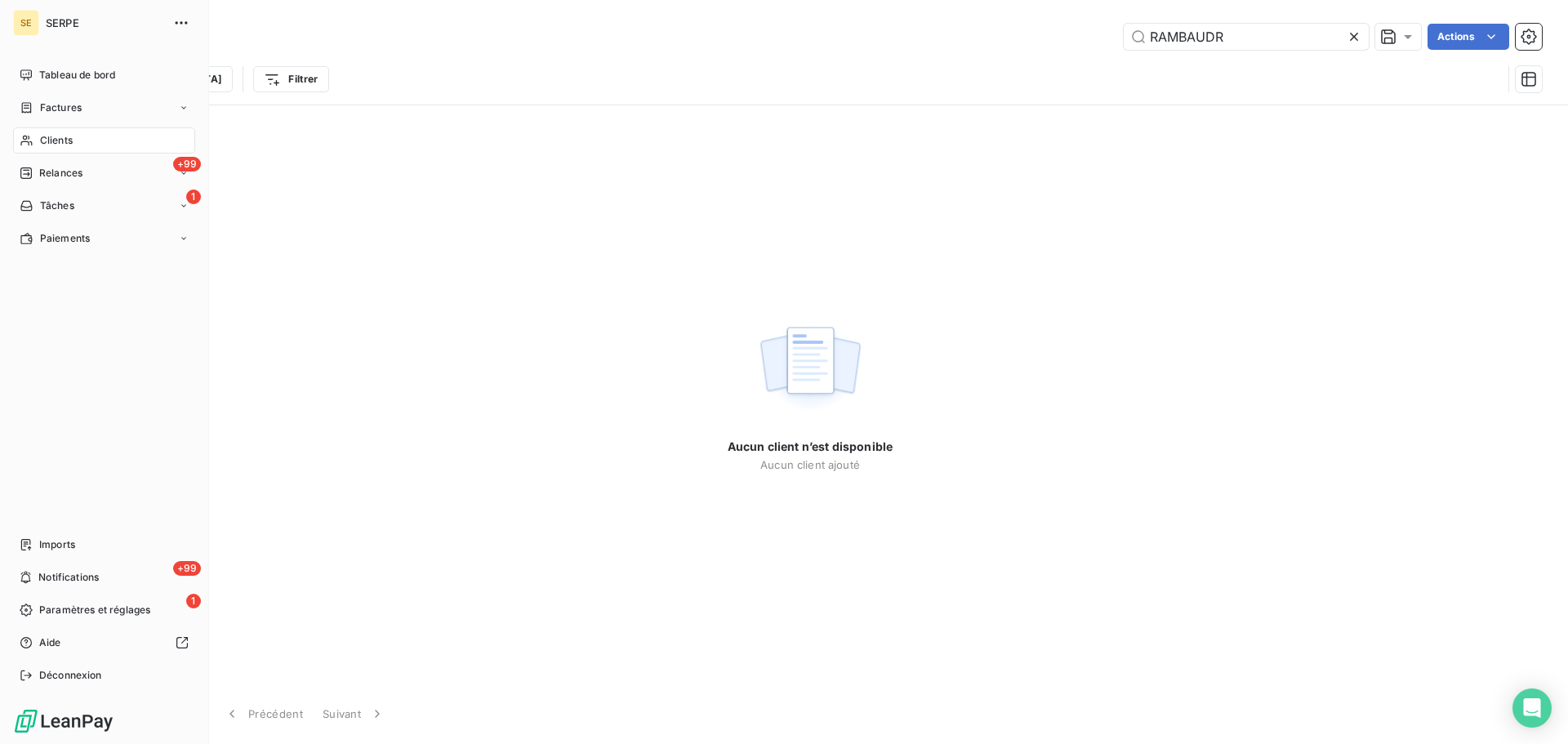
click at [38, 138] on div "Clients" at bounding box center [105, 140] width 182 height 26
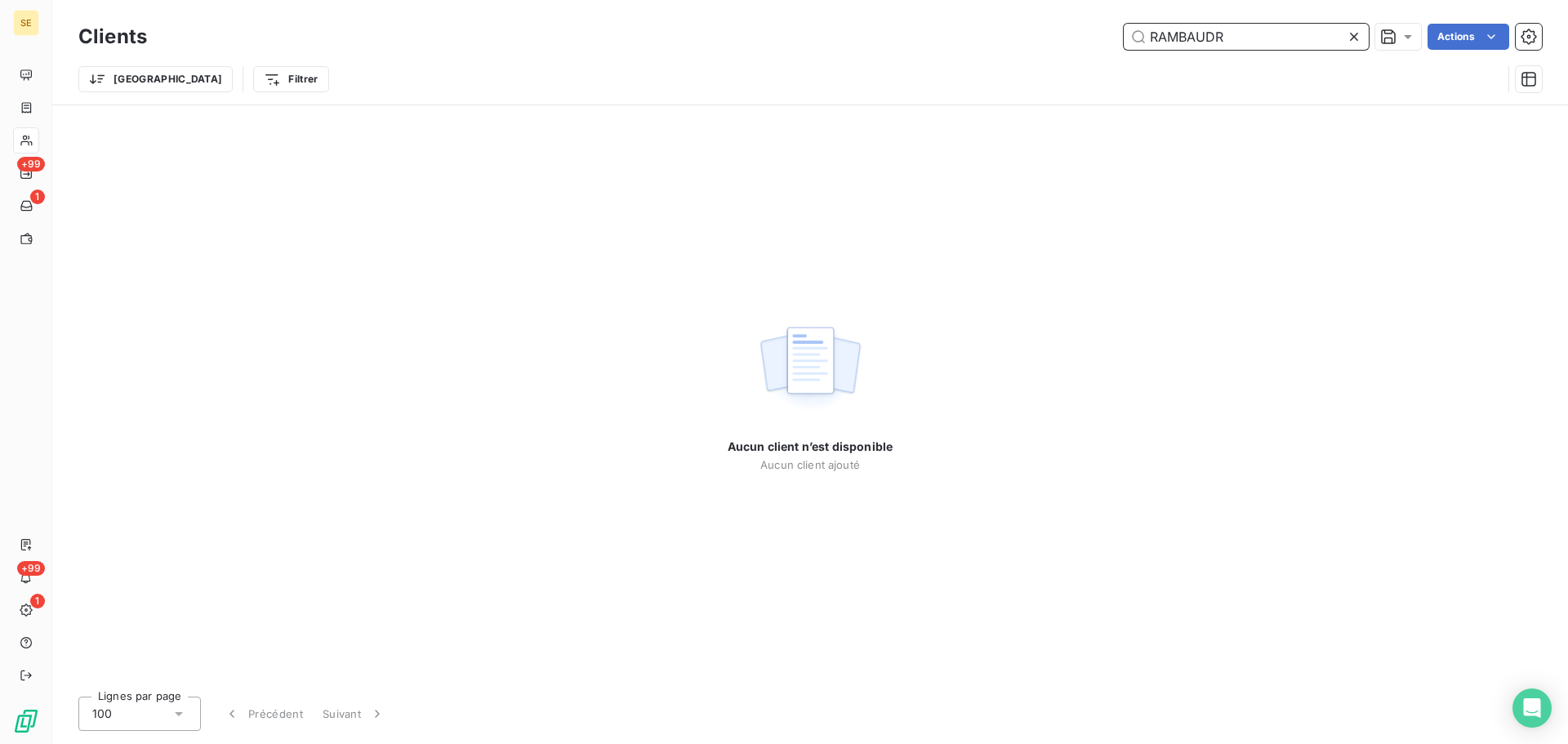
drag, startPoint x: 1267, startPoint y: 38, endPoint x: 984, endPoint y: 44, distance: 283.1
click at [998, 42] on div "RAMBAUDR Actions" at bounding box center [854, 36] width 1376 height 26
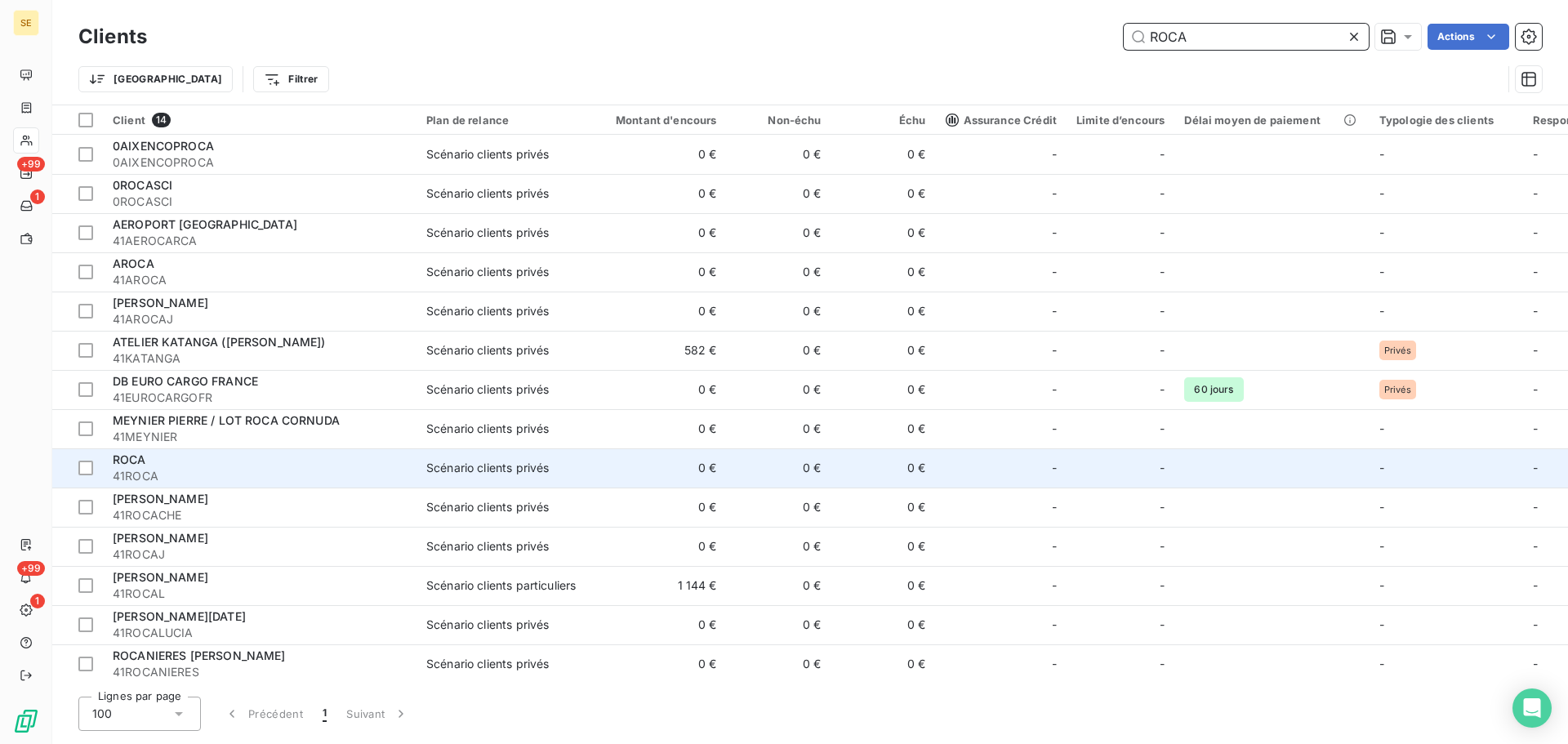
type input "ROCA"
click at [343, 473] on span "41ROCA" at bounding box center [259, 476] width 294 height 16
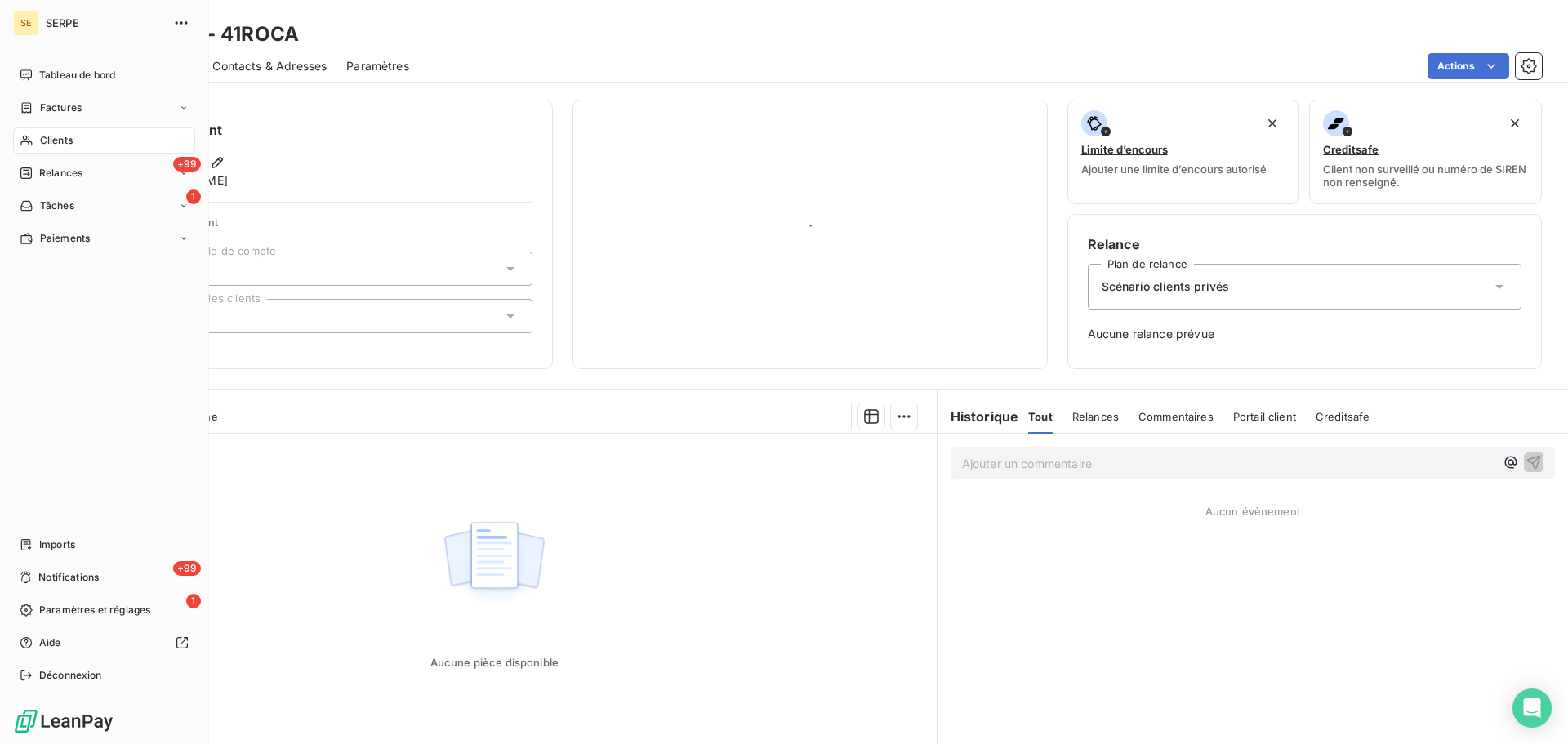
click at [67, 140] on span "Clients" at bounding box center [56, 140] width 33 height 14
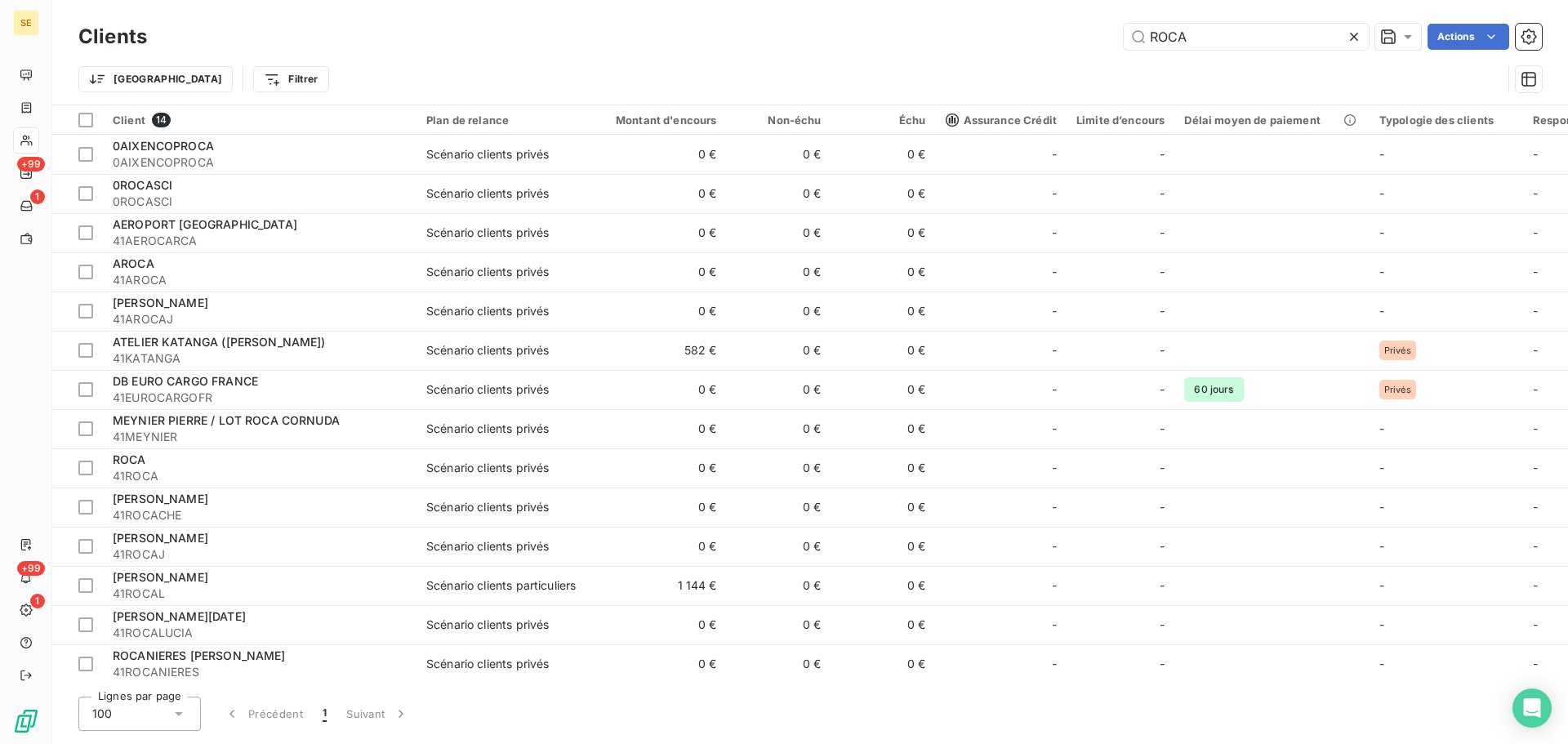
drag, startPoint x: 1225, startPoint y: 41, endPoint x: 951, endPoint y: 38, distance: 274.0
click at [965, 38] on div "ROCA Actions" at bounding box center [854, 36] width 1376 height 26
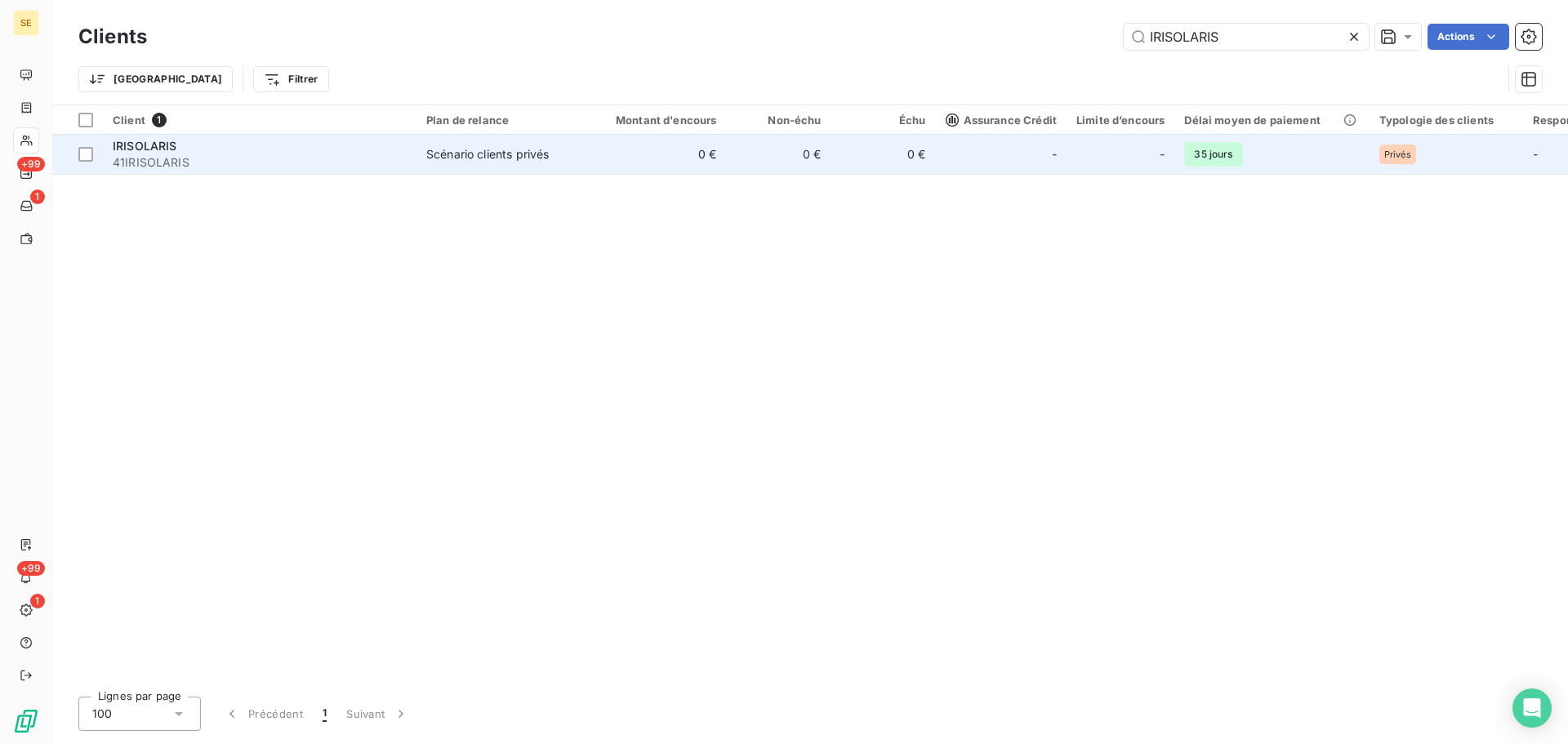
type input "IRISOLARIS"
click at [647, 170] on td "0 €" at bounding box center [657, 155] width 140 height 39
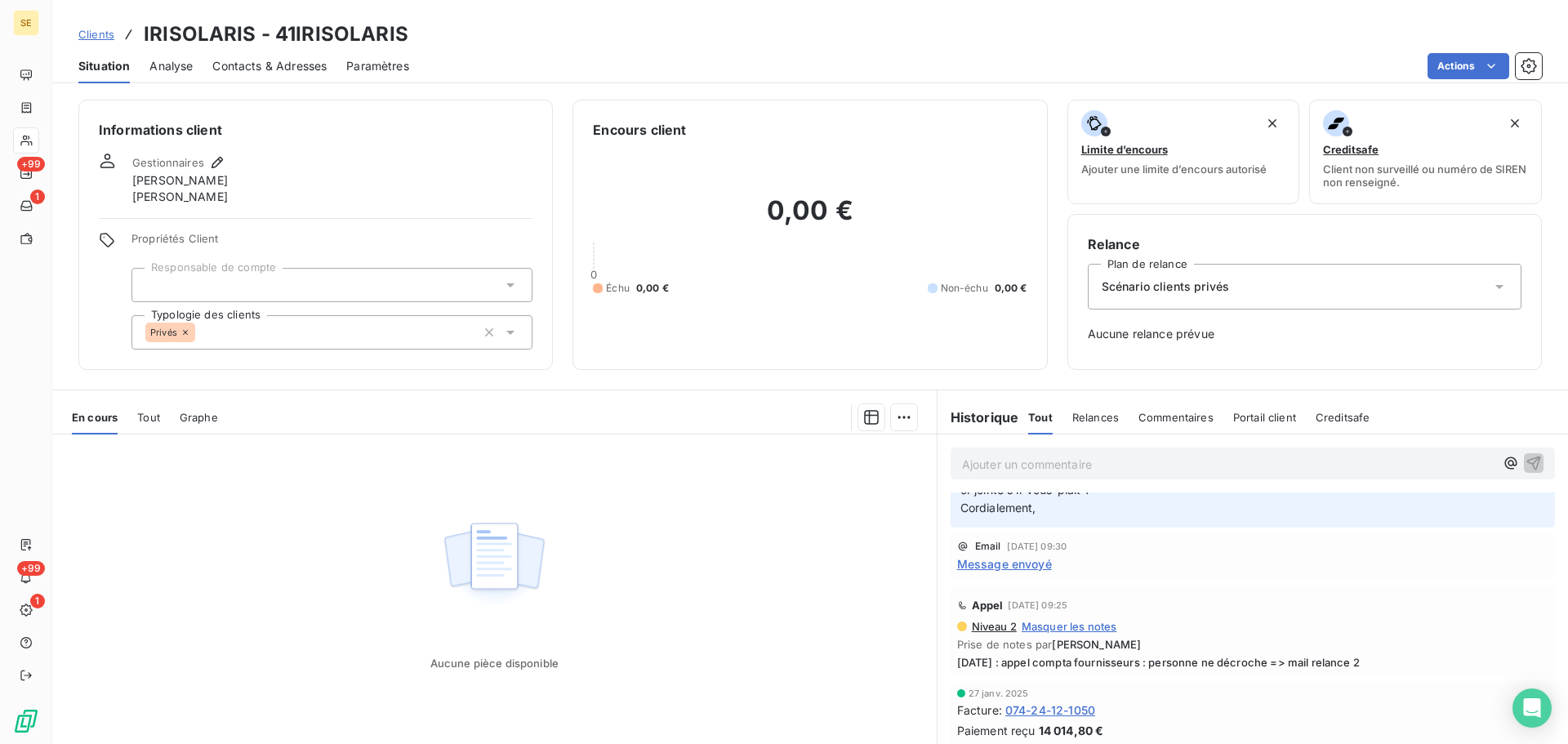
scroll to position [871, 0]
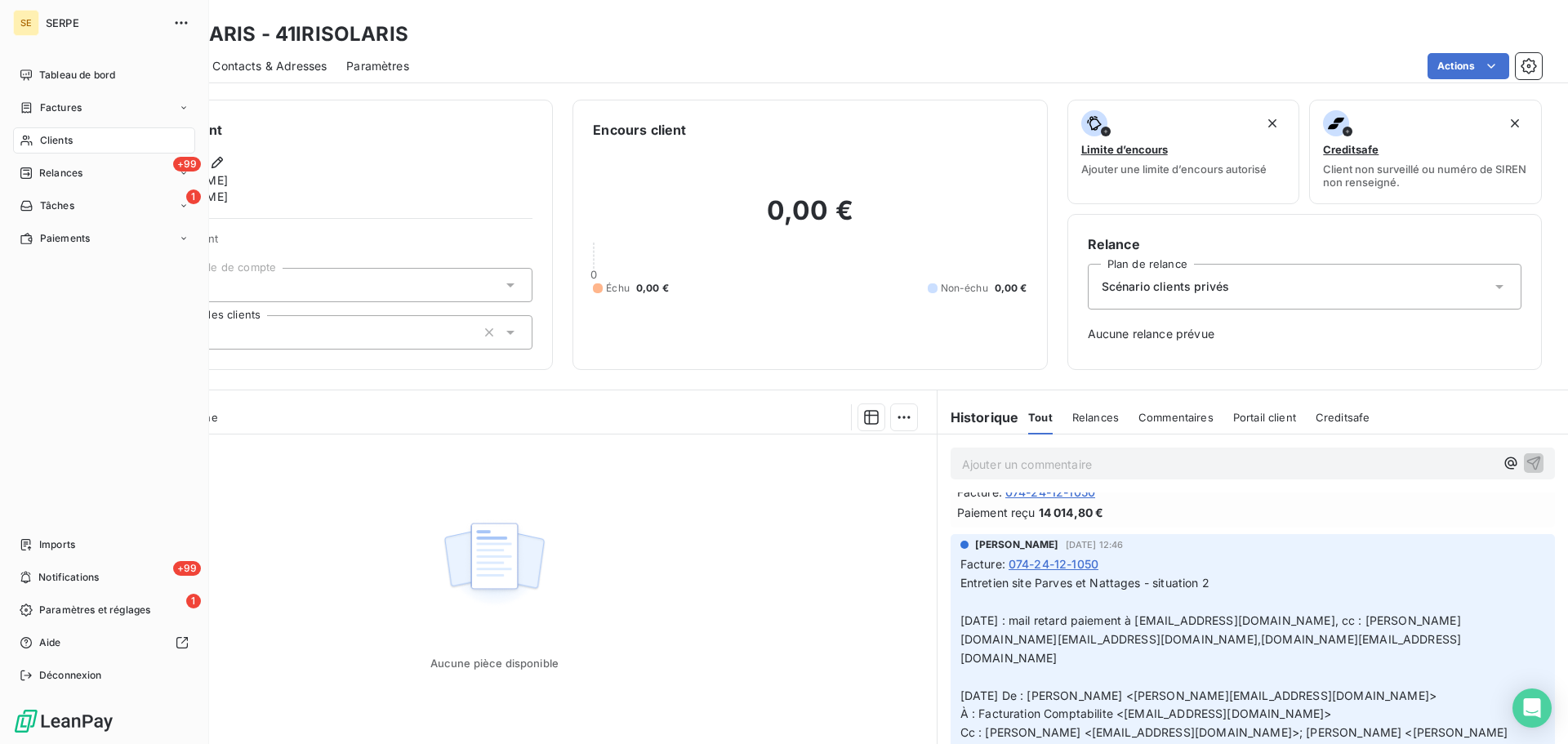
click at [29, 140] on icon at bounding box center [27, 140] width 14 height 13
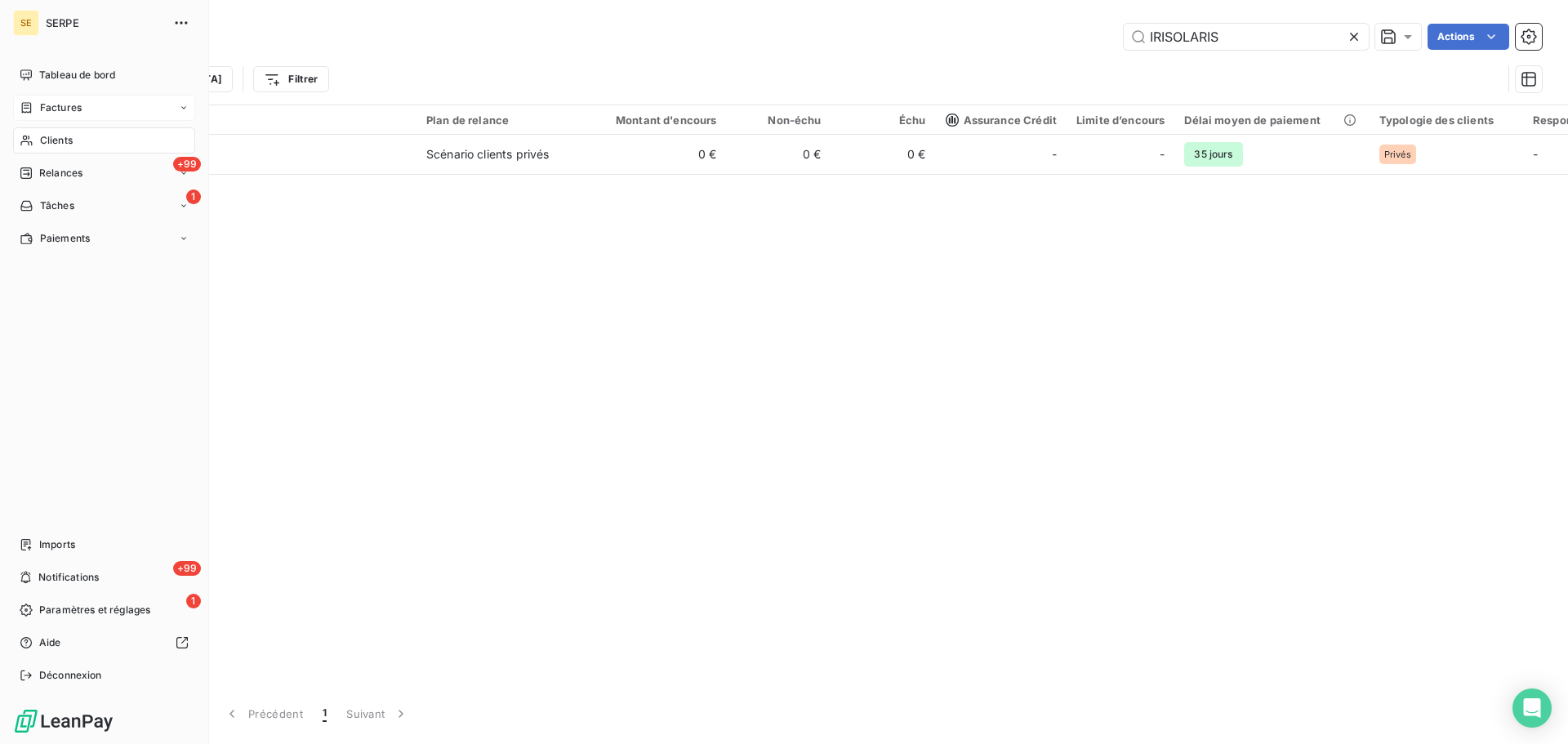
click at [53, 108] on span "Factures" at bounding box center [61, 107] width 42 height 14
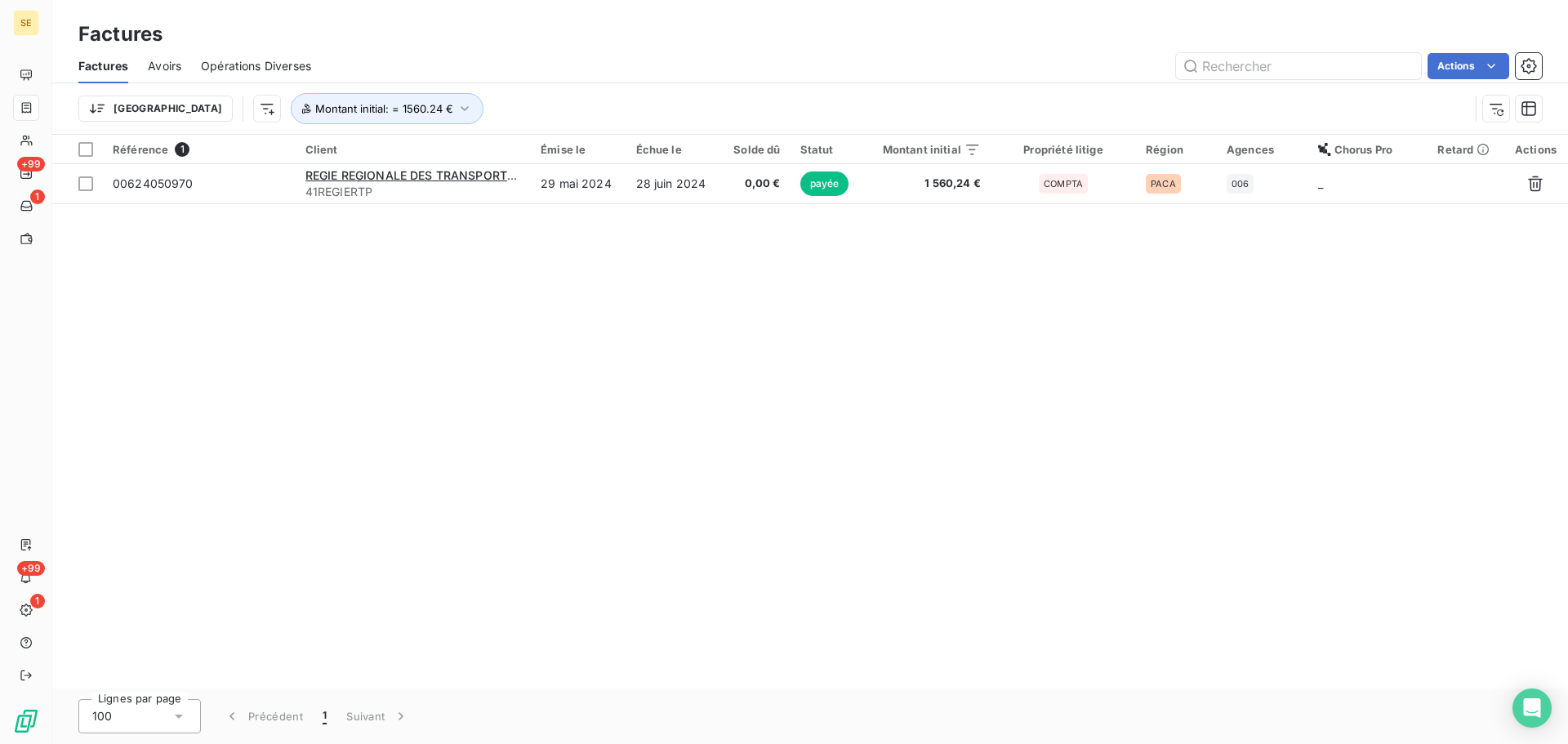
click at [706, 113] on div "Trier Montant initial : = 1560.24 €" at bounding box center [774, 108] width 1391 height 31
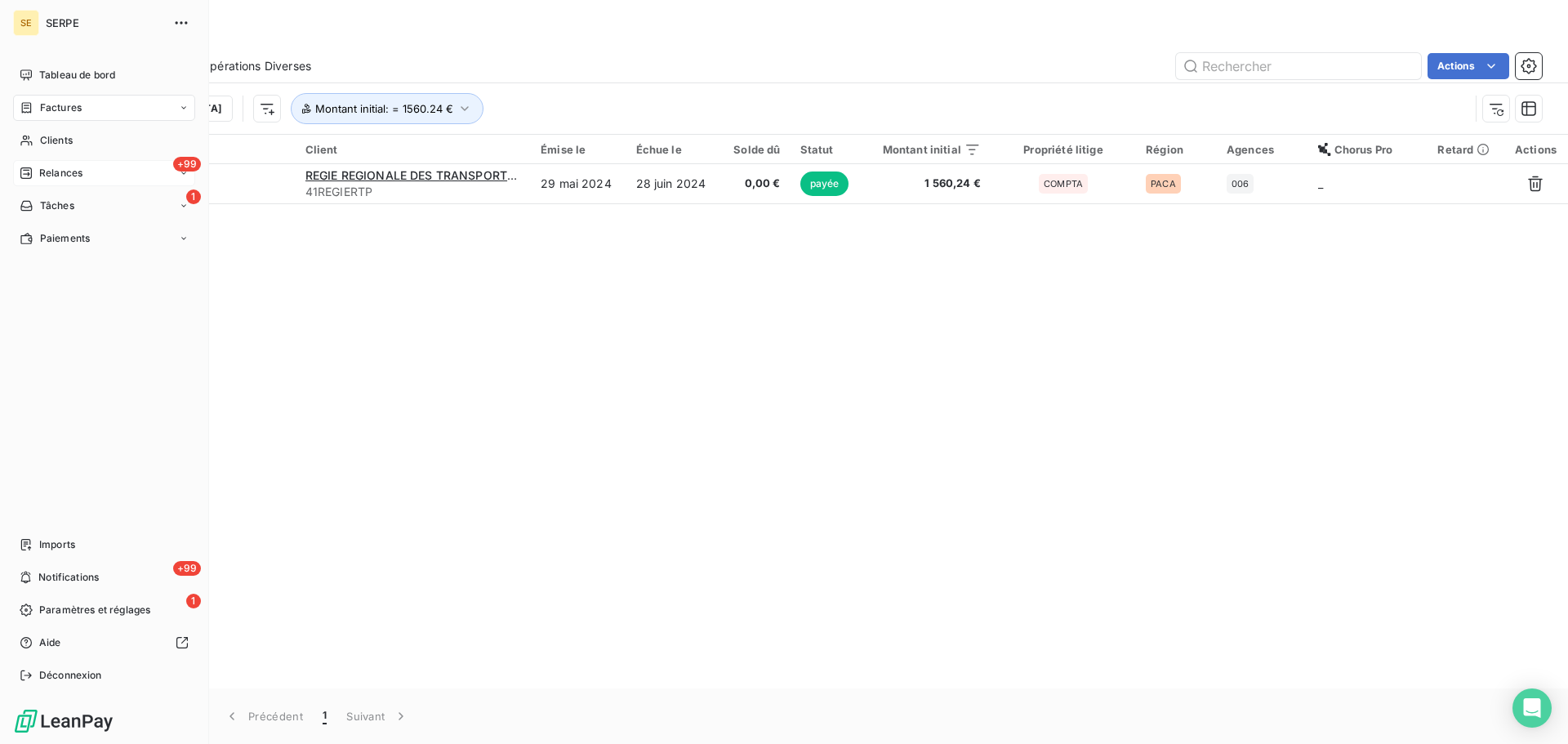
click at [67, 167] on span "Relances" at bounding box center [61, 173] width 43 height 14
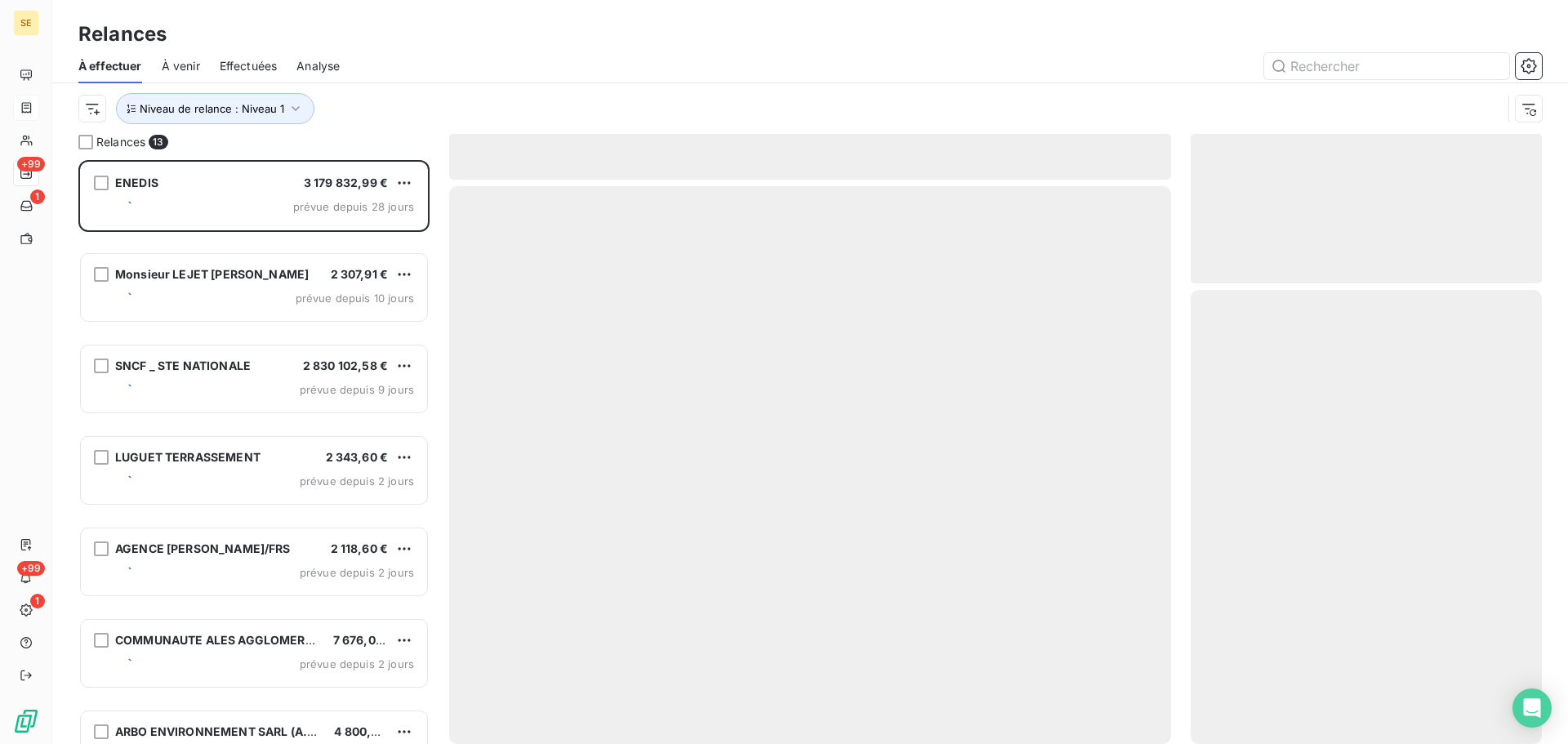
scroll to position [571, 339]
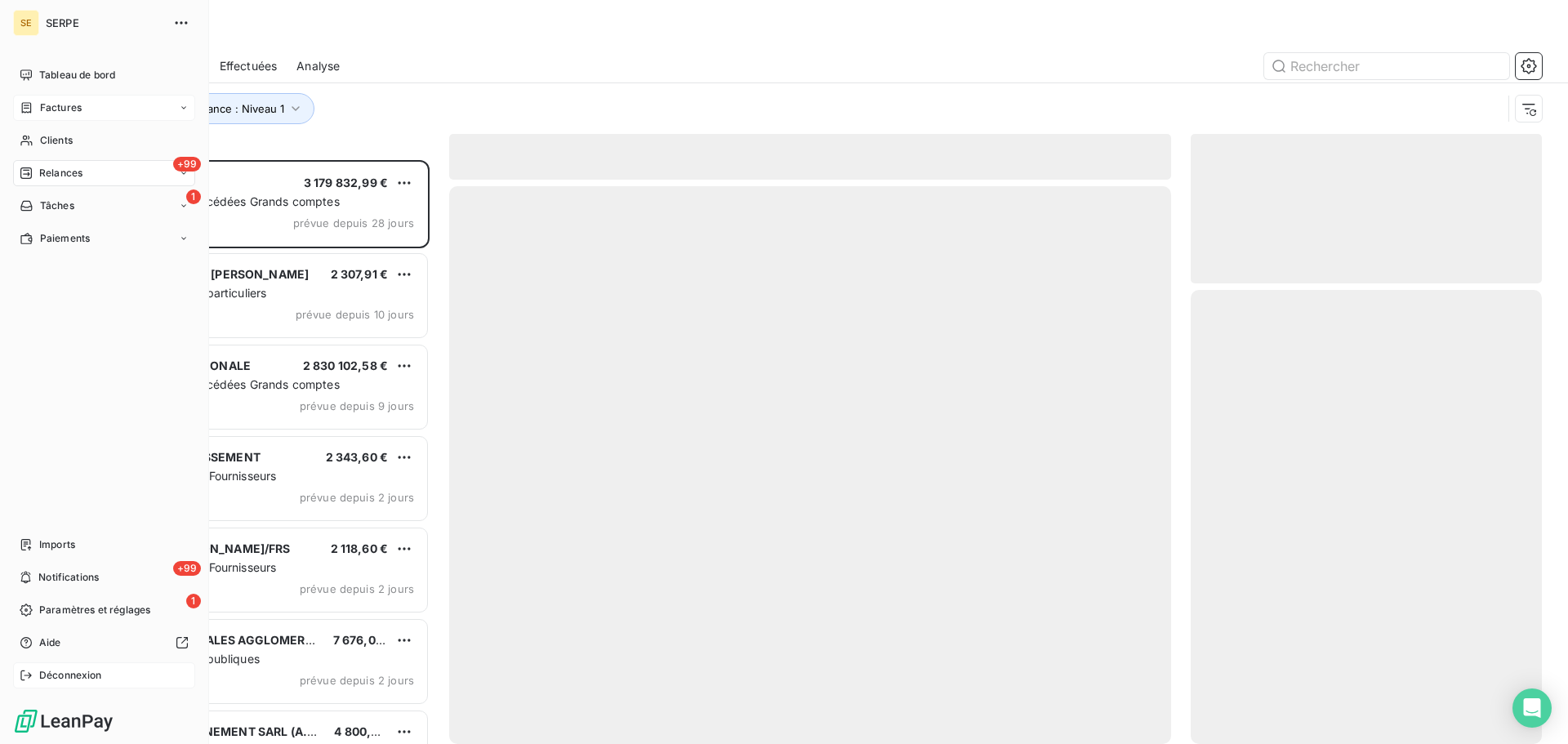
click at [20, 673] on icon at bounding box center [26, 675] width 13 height 13
